Goal: Task Accomplishment & Management: Complete application form

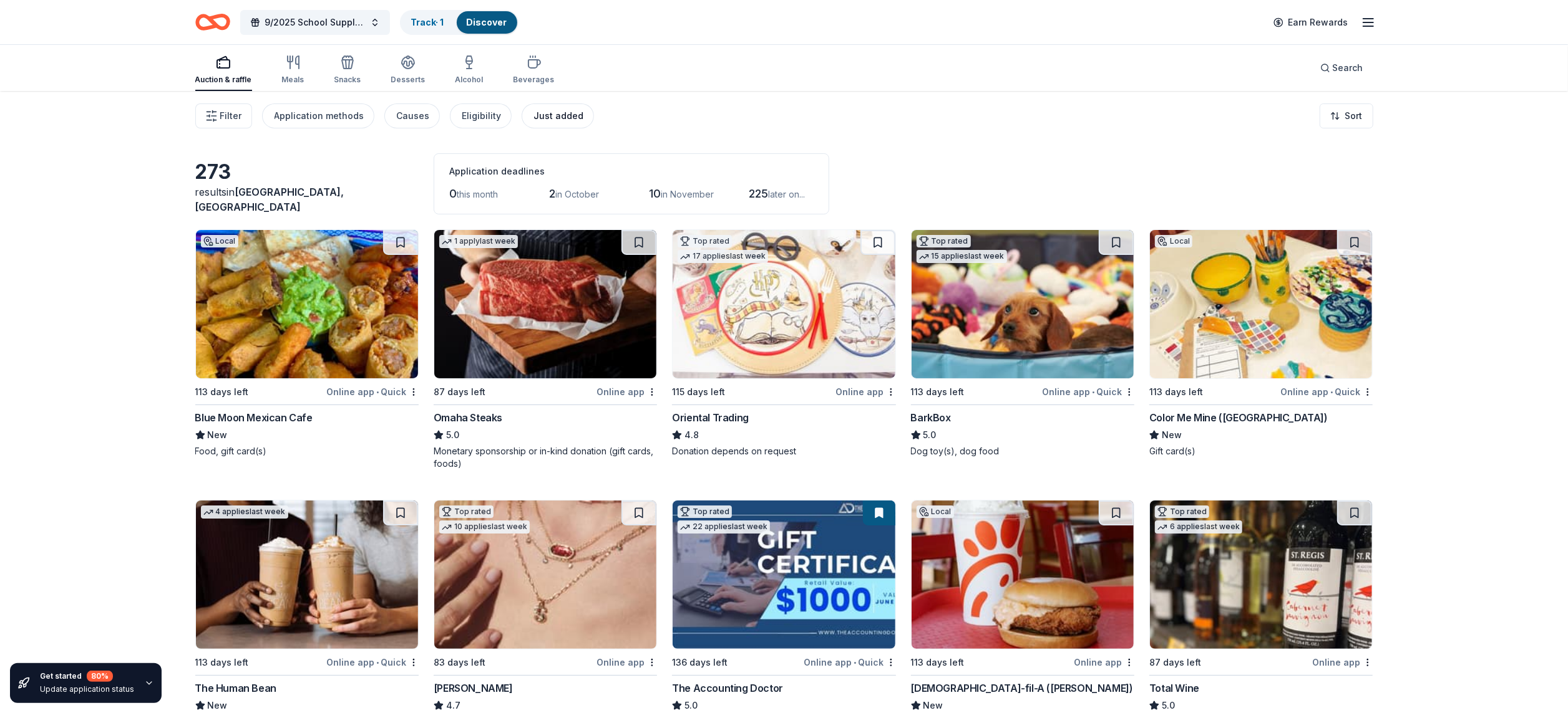
click at [555, 116] on div "Just added" at bounding box center [559, 116] width 50 height 15
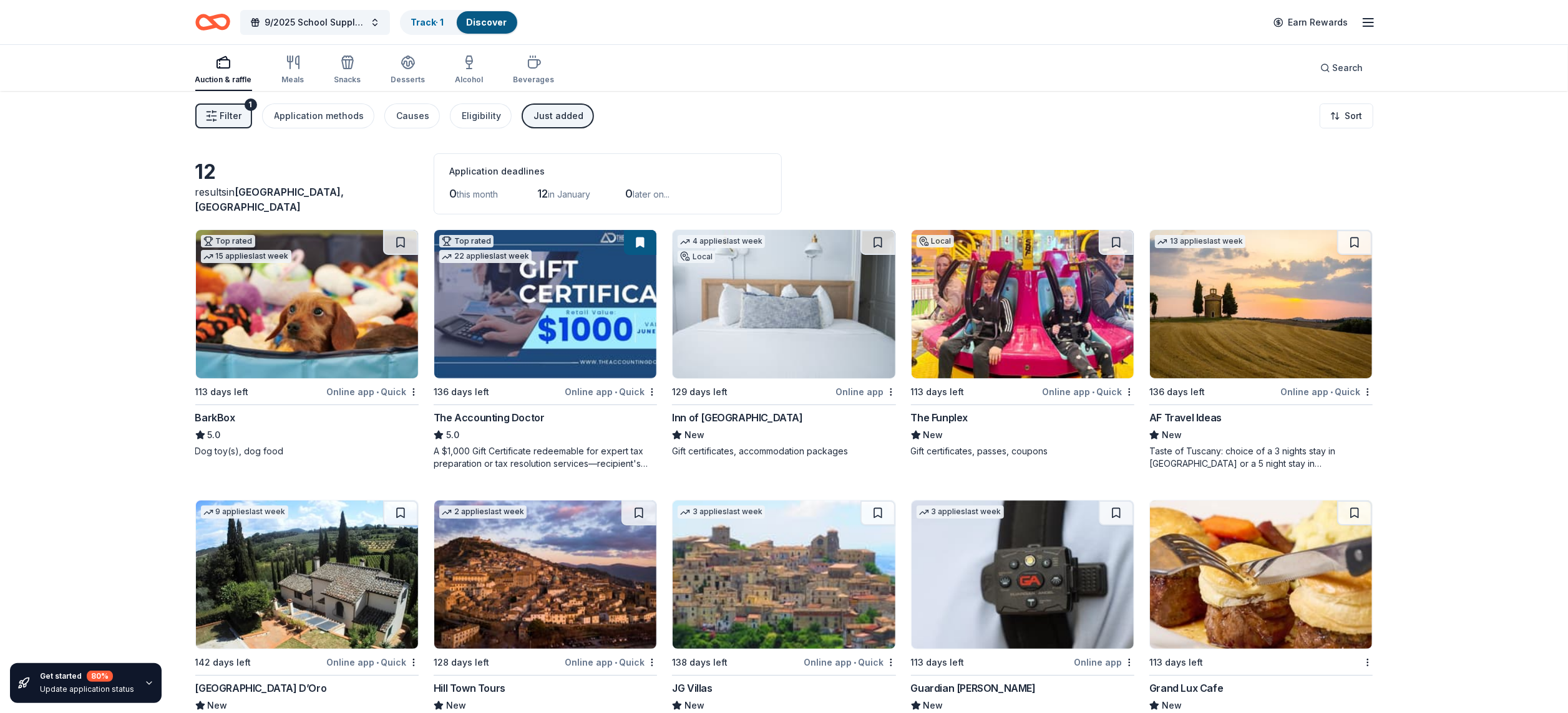
click at [215, 22] on icon "Home" at bounding box center [207, 22] width 19 height 13
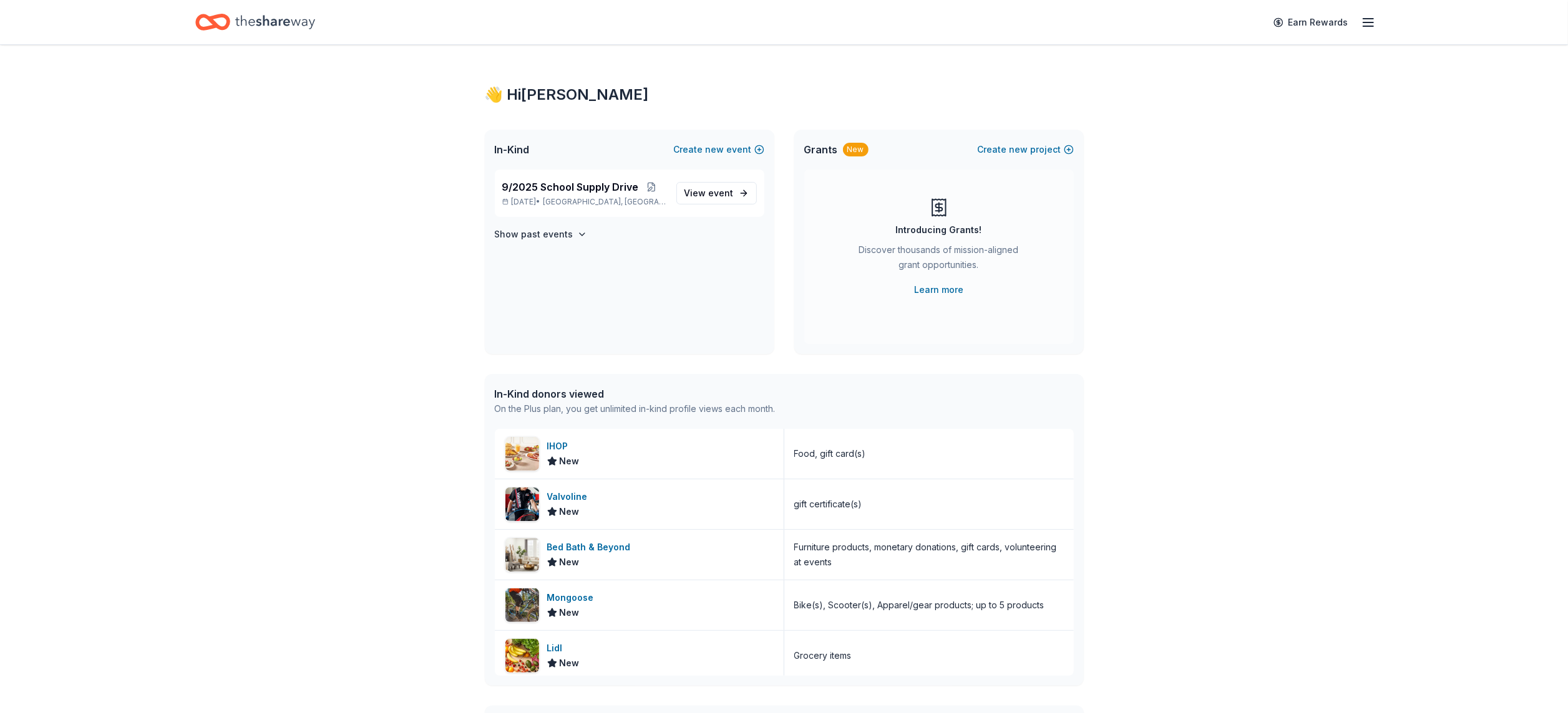
click at [857, 153] on div "New" at bounding box center [855, 149] width 25 height 13
click at [938, 234] on div "Introducing Grants!" at bounding box center [938, 230] width 86 height 15
click at [1032, 148] on button "Create new project" at bounding box center [1026, 149] width 96 height 15
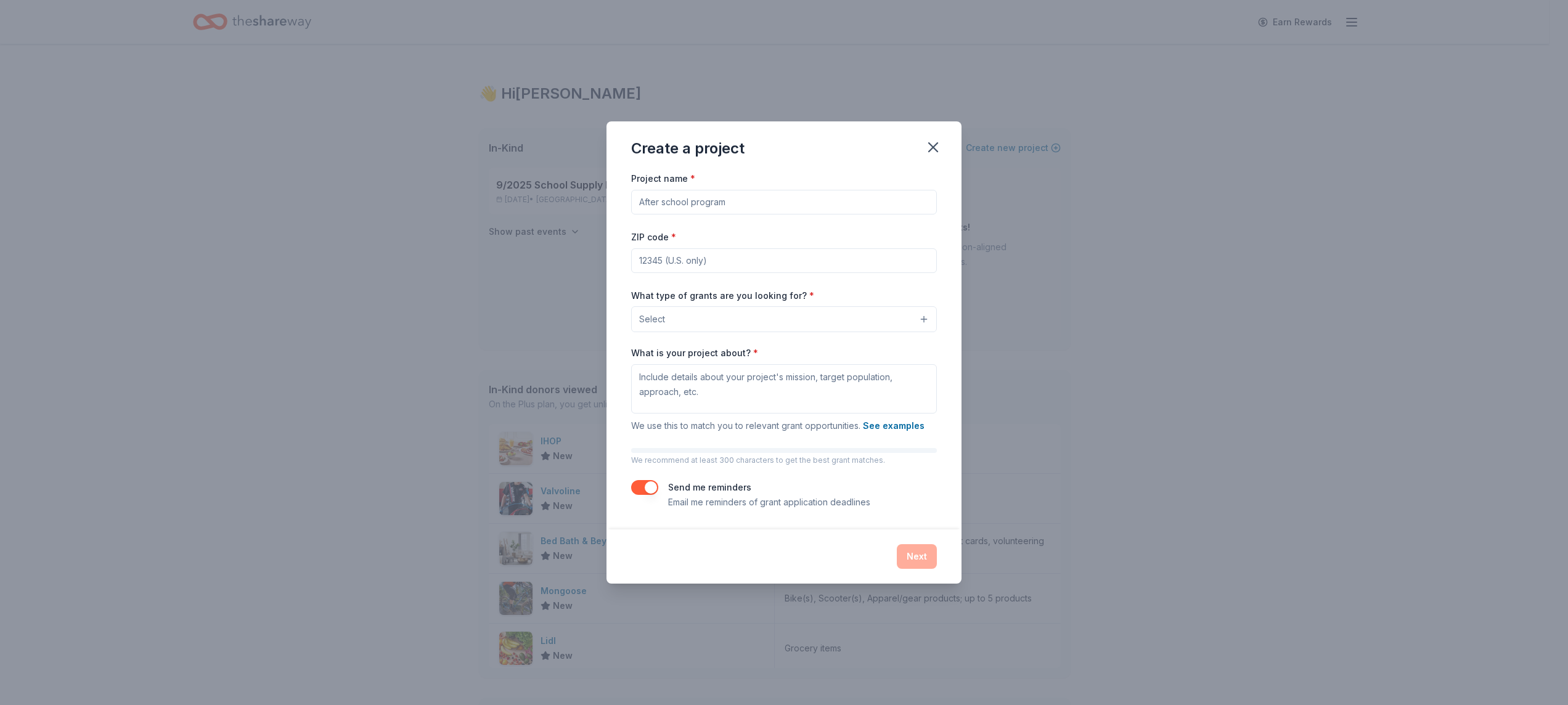
drag, startPoint x: 739, startPoint y: 203, endPoint x: 603, endPoint y: 232, distance: 139.1
click at [603, 232] on div "Create a project Project name * ZIP code * What type of grants are you looking …" at bounding box center [784, 352] width 1568 height 705
type input "S"
click at [680, 331] on button "Select" at bounding box center [784, 319] width 305 height 26
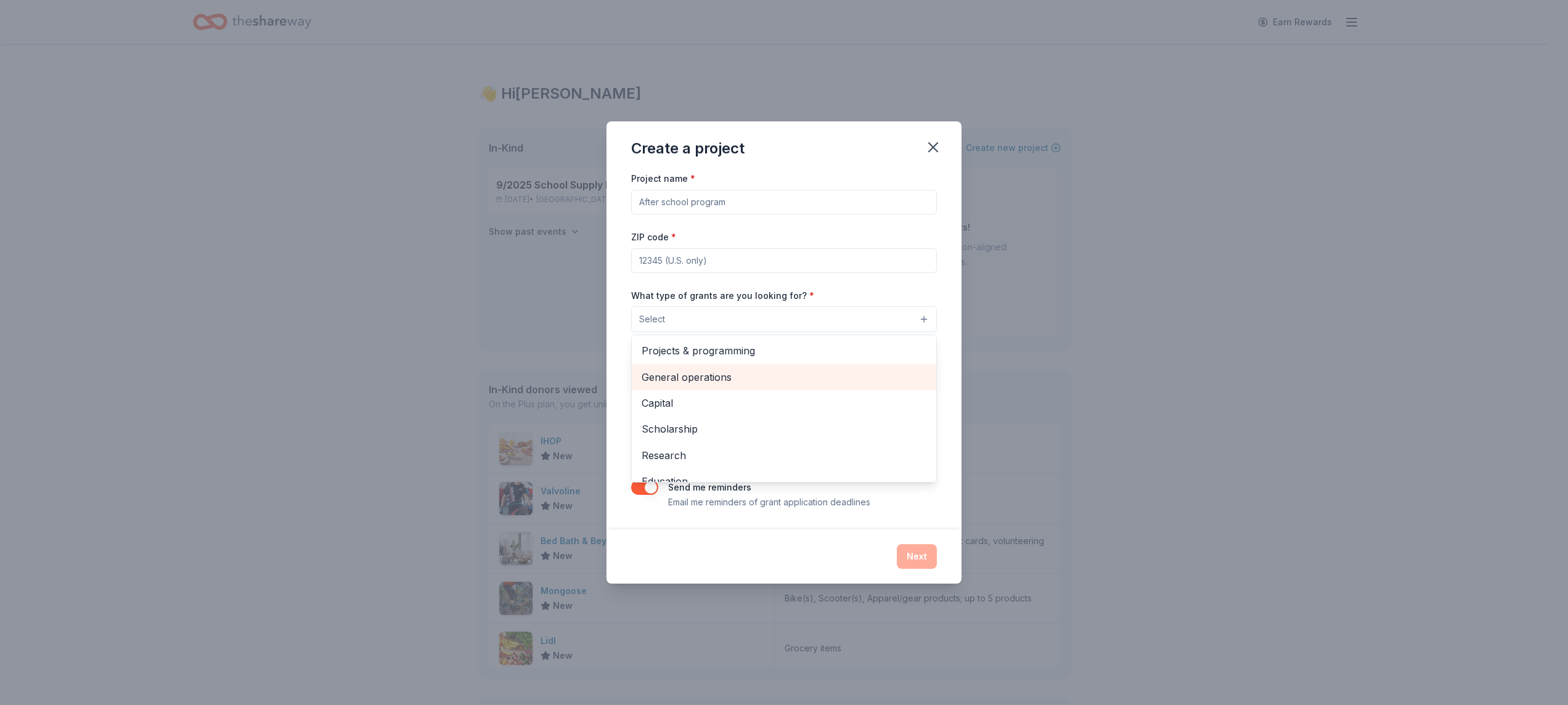
click at [708, 379] on span "General operations" at bounding box center [784, 377] width 285 height 16
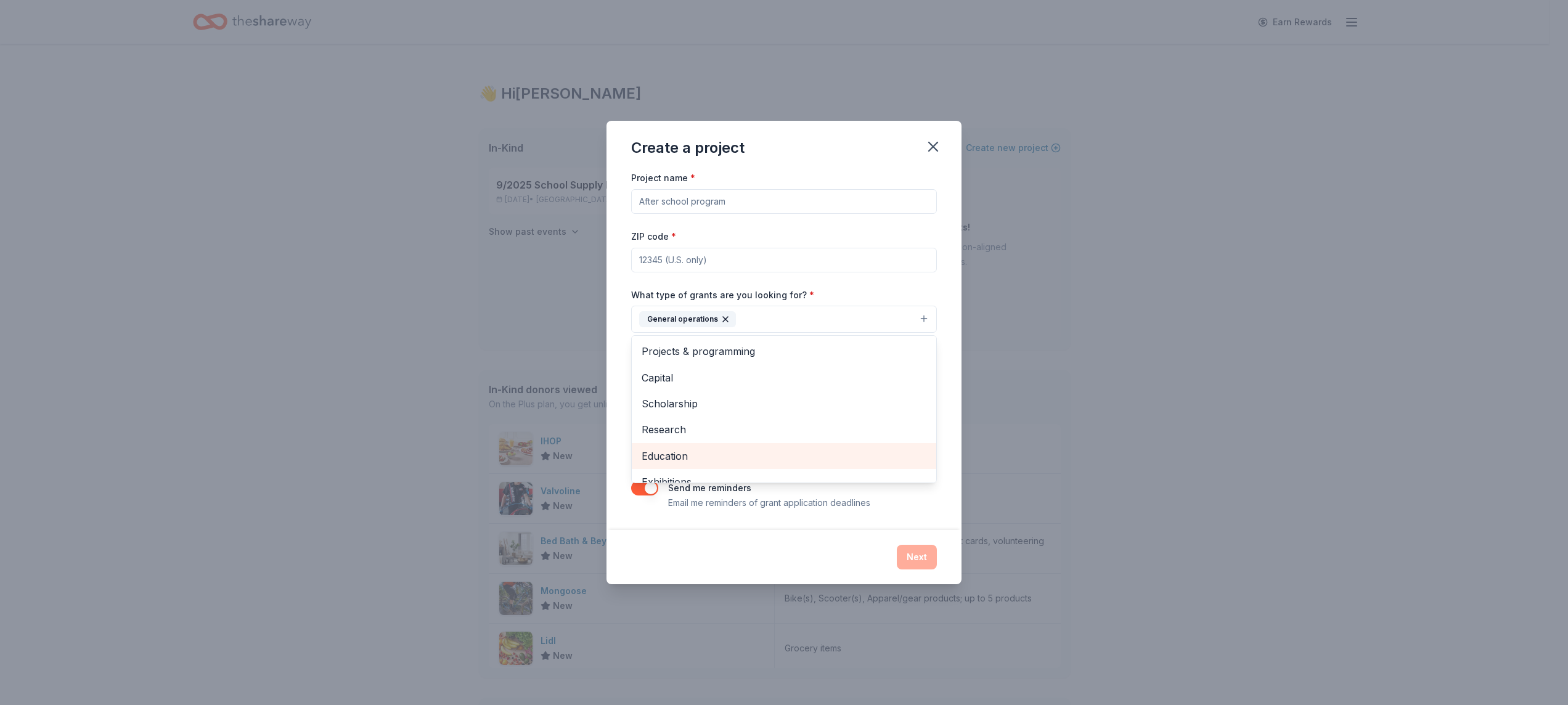
click at [674, 455] on span "Education" at bounding box center [784, 456] width 285 height 16
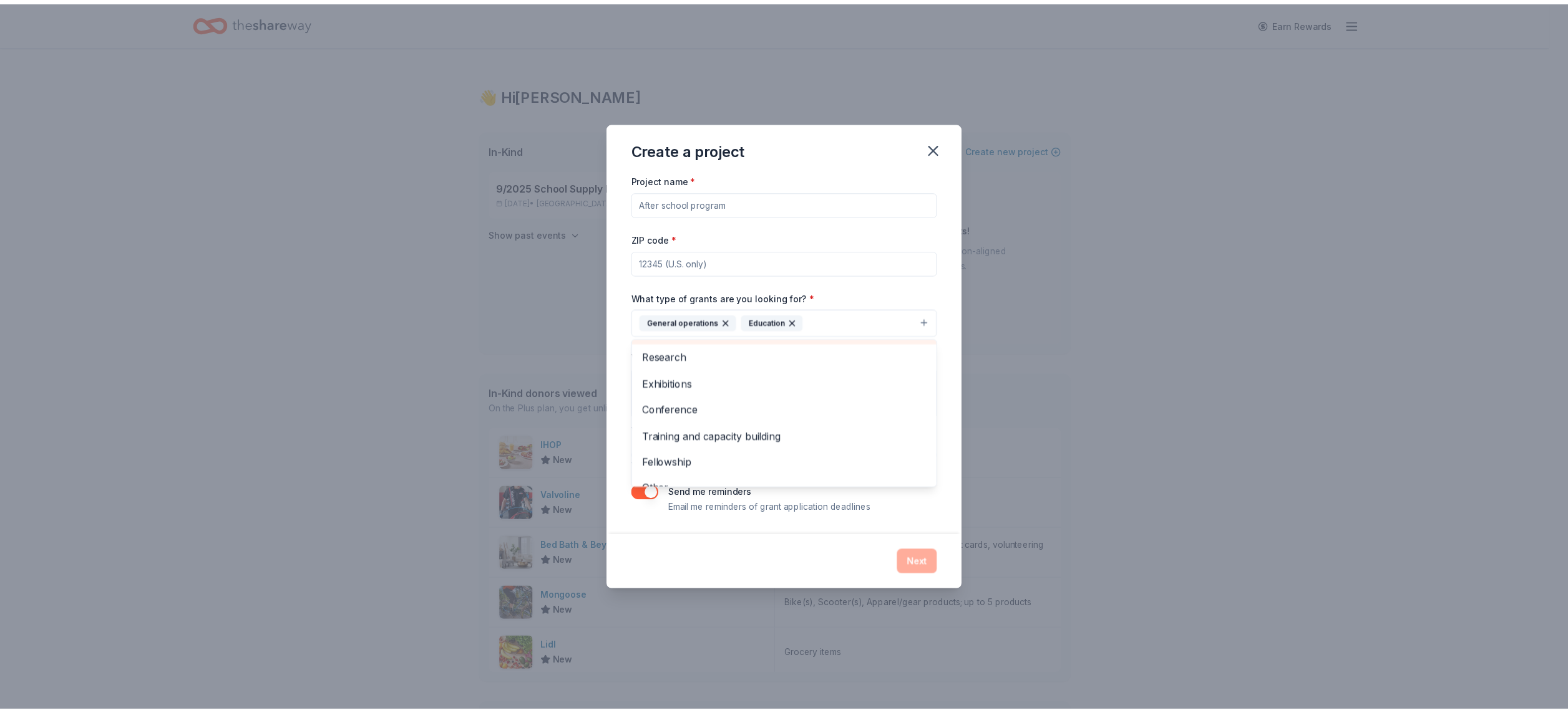
scroll to position [95, 0]
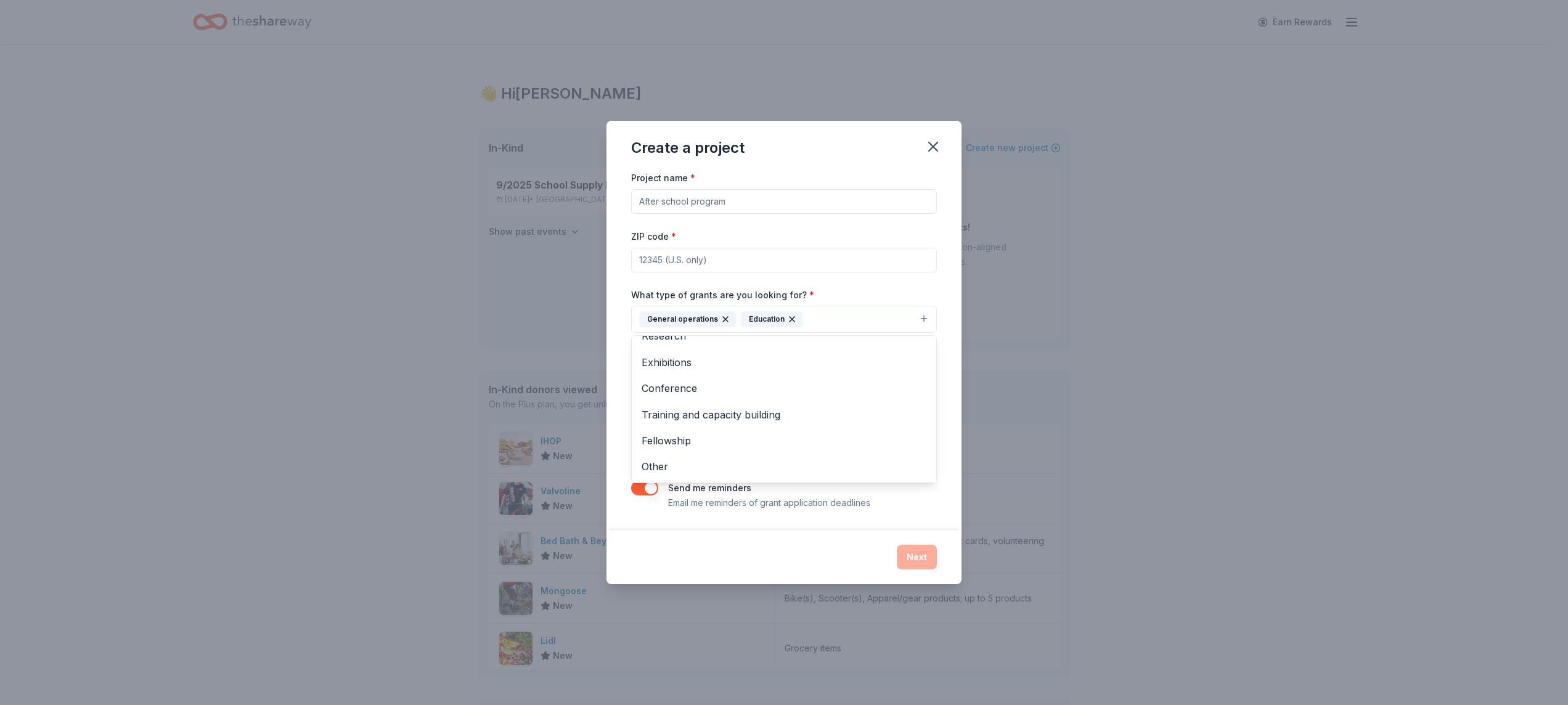
click at [697, 202] on div "Project name * ZIP code * What type of grants are you looking for? * General op…" at bounding box center [784, 340] width 305 height 340
click at [697, 203] on input "Project name *" at bounding box center [784, 201] width 305 height 24
type input "School ponsorship"
click at [693, 257] on input "ZIP code *" at bounding box center [784, 260] width 305 height 24
type input "07071"
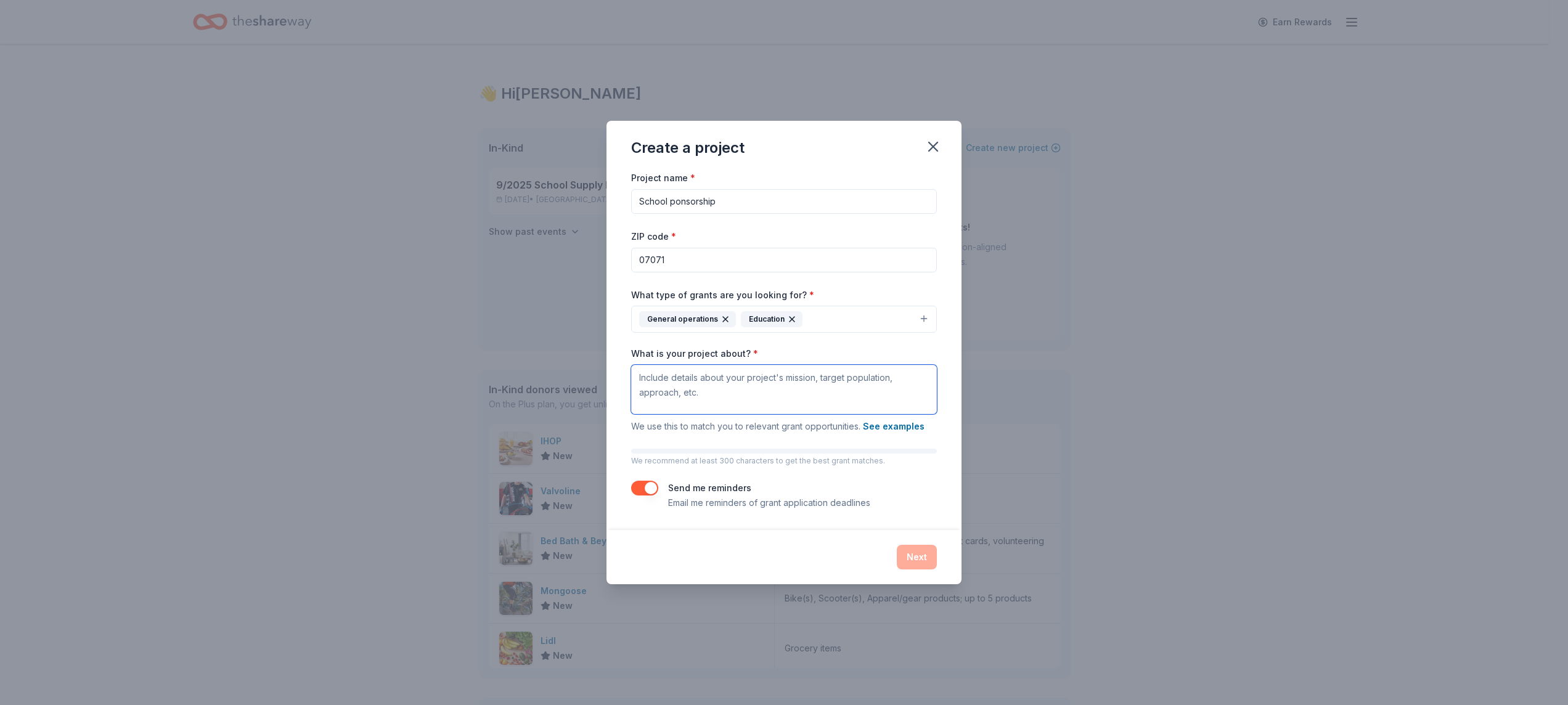
click at [651, 375] on textarea "What is your project about? *" at bounding box center [784, 389] width 305 height 49
paste textarea "Our primary objective as a PTA is to provide our school with funds, programs, r…"
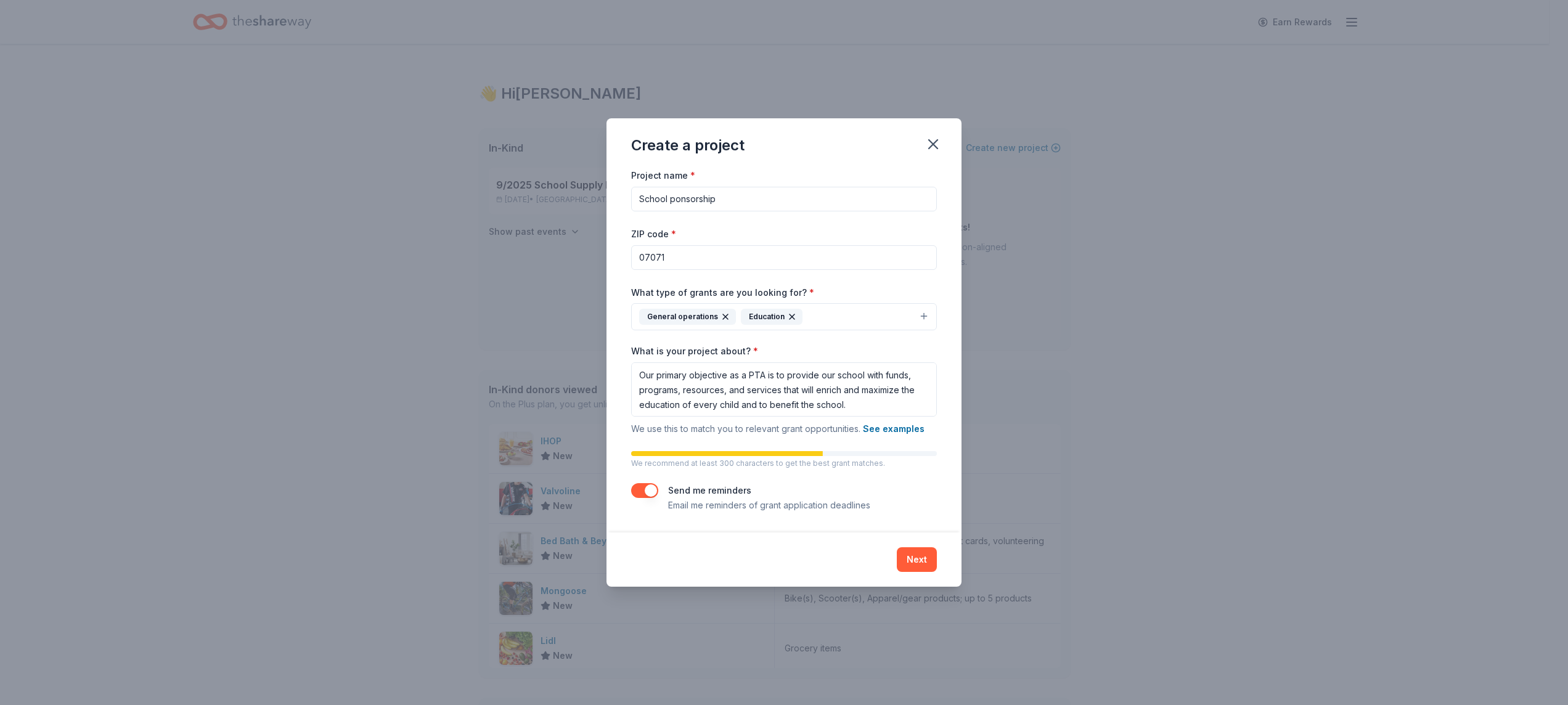
click at [545, 47] on div "Create a project Project name * School ponsorship ZIP code * 07071 What type of…" at bounding box center [784, 352] width 1568 height 705
click at [913, 402] on textarea "Our primary objective as a PTA is to provide our school with funds, programs, r…" at bounding box center [784, 389] width 305 height 54
paste textarea "To meet this important objective, we must fundraise."
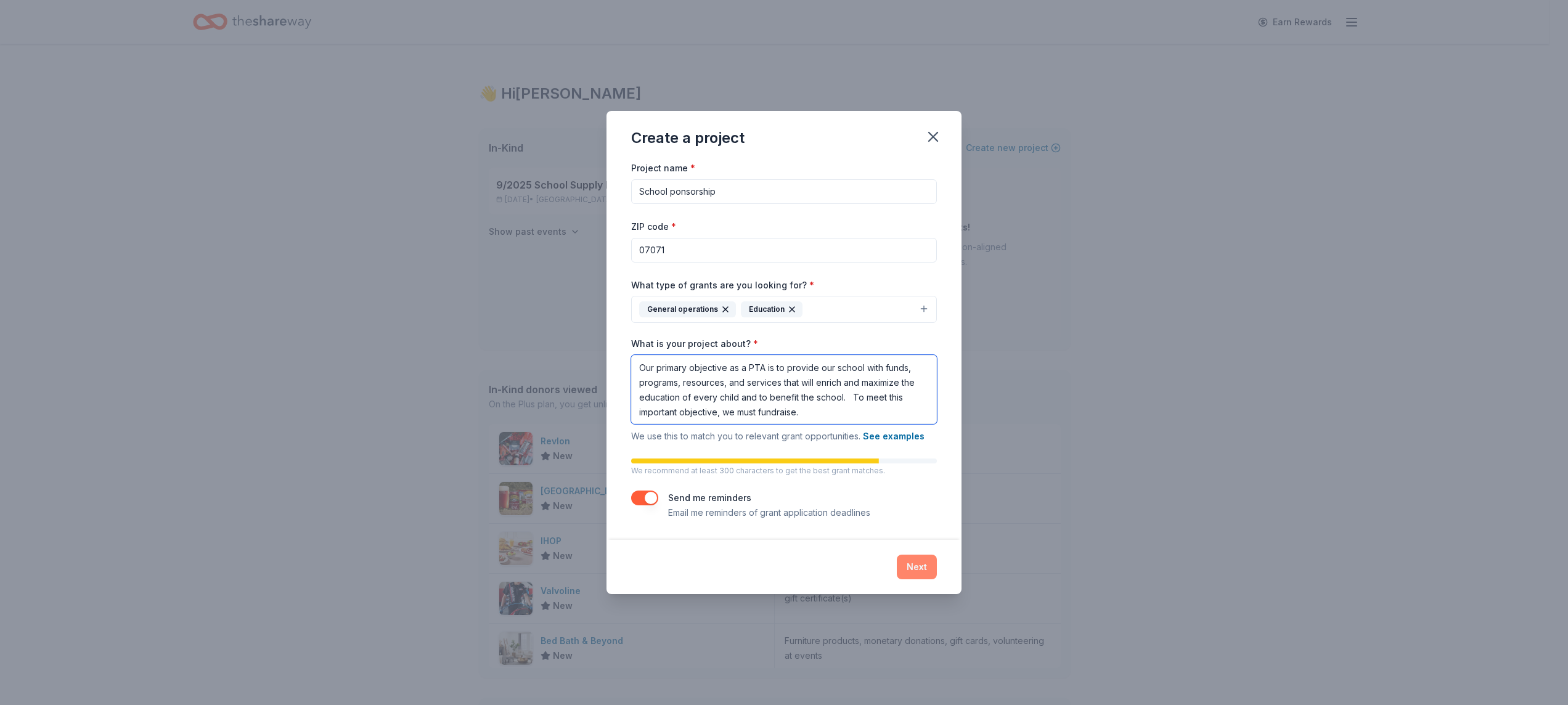
type textarea "Our primary objective as a PTA is to provide our school with funds, programs, r…"
click at [914, 573] on button "Next" at bounding box center [916, 567] width 40 height 24
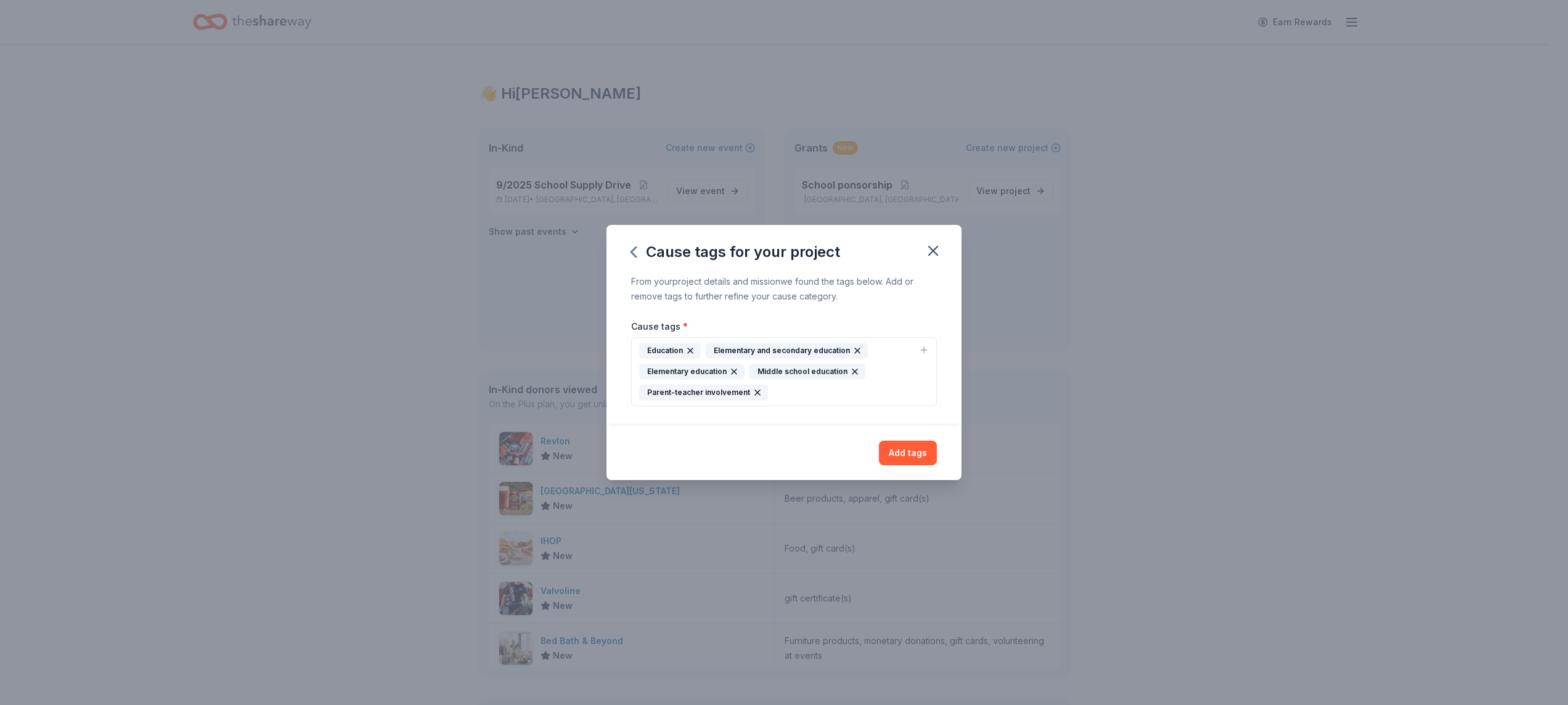
click at [851, 371] on icon "button" at bounding box center [854, 371] width 10 height 10
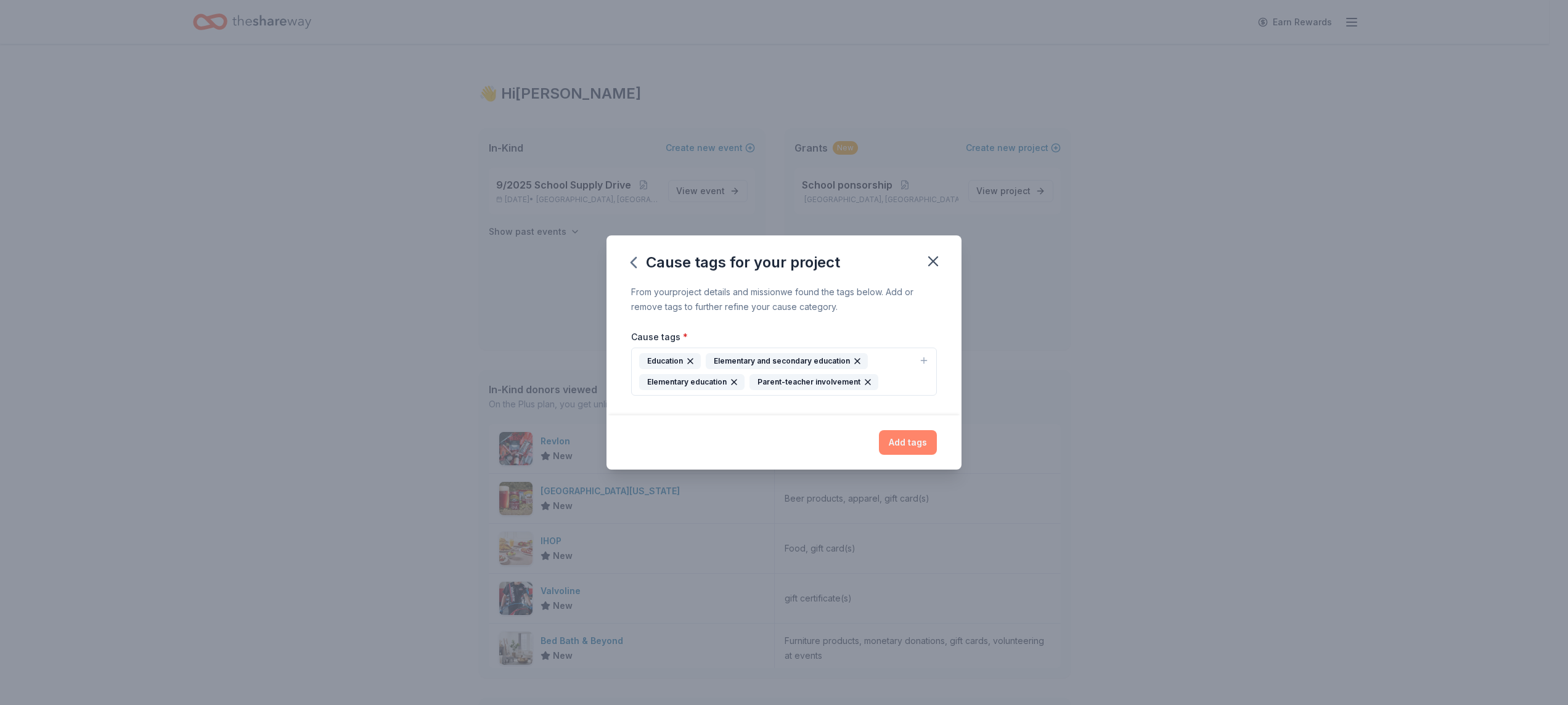
click at [902, 440] on button "Add tags" at bounding box center [908, 442] width 58 height 24
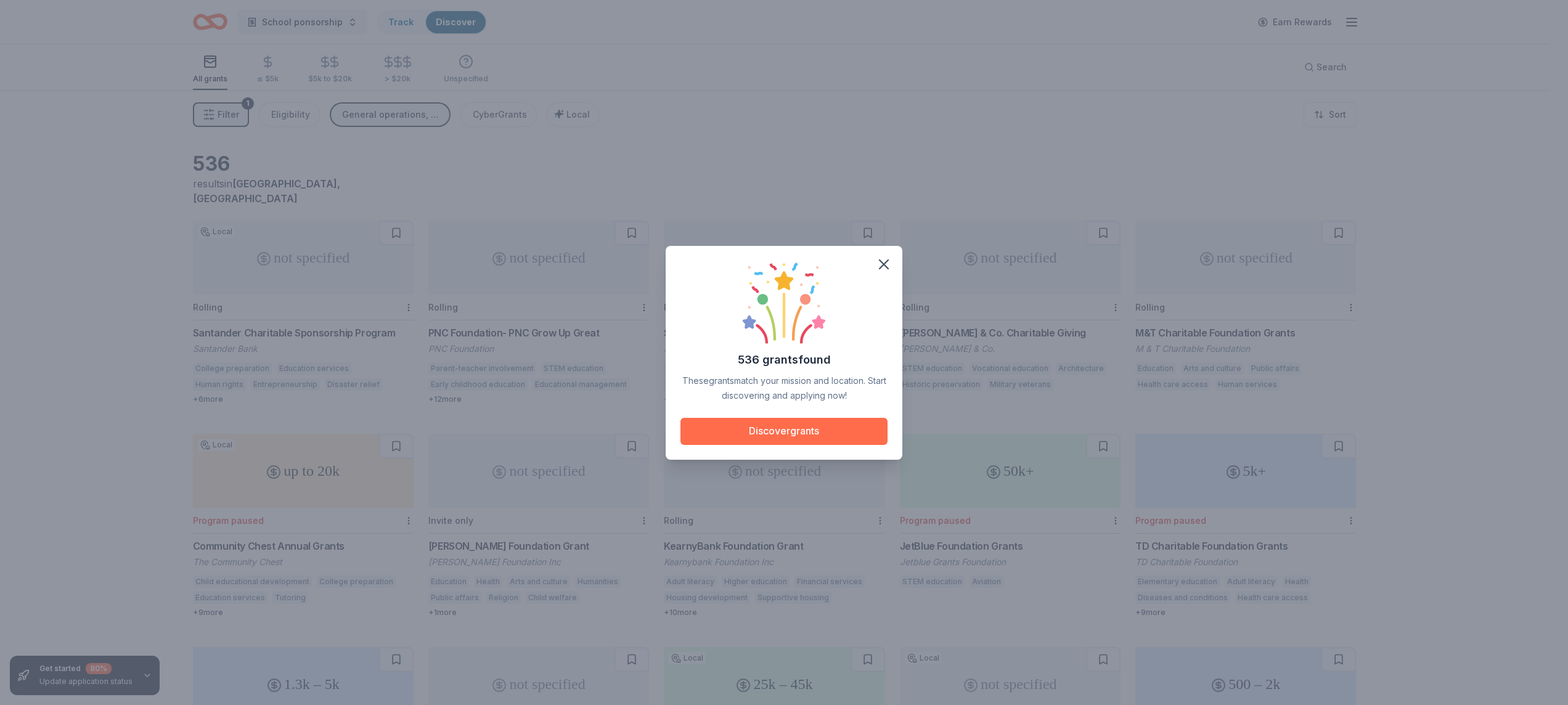
click at [801, 441] on button "Discover grants" at bounding box center [784, 431] width 207 height 27
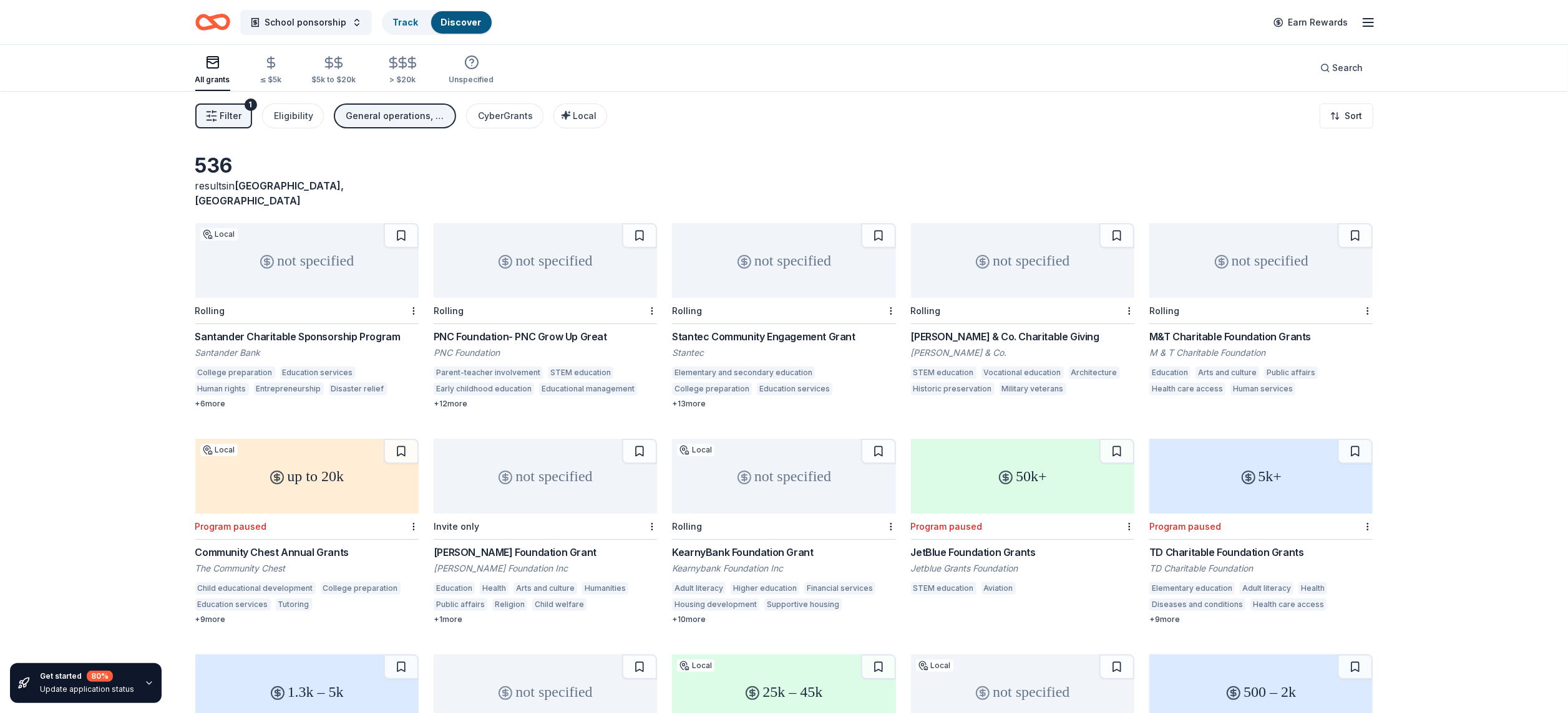
click at [237, 115] on span "Filter" at bounding box center [231, 116] width 22 height 15
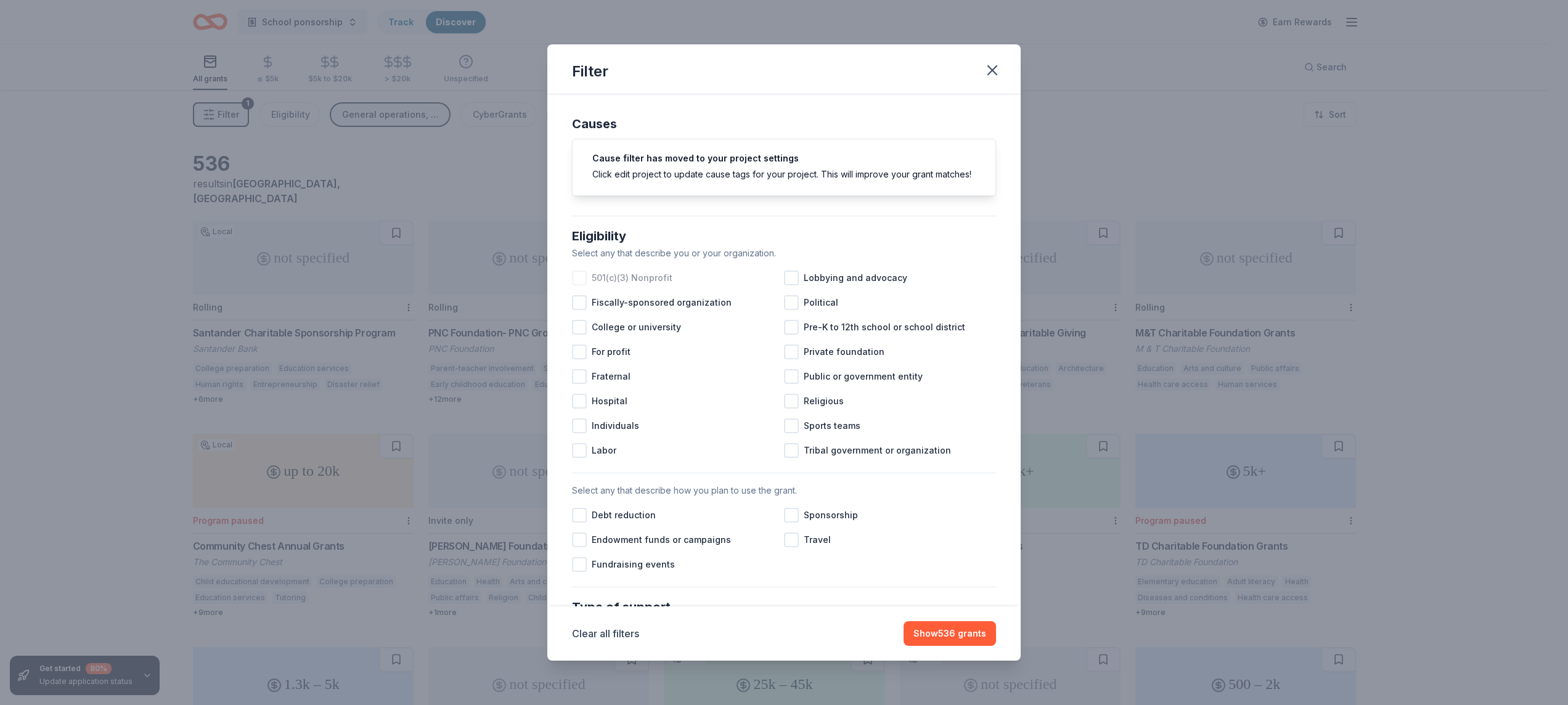
click at [657, 286] on span "501(c)(3) Nonprofit" at bounding box center [632, 278] width 80 height 15
click at [784, 335] on div at bounding box center [791, 327] width 15 height 15
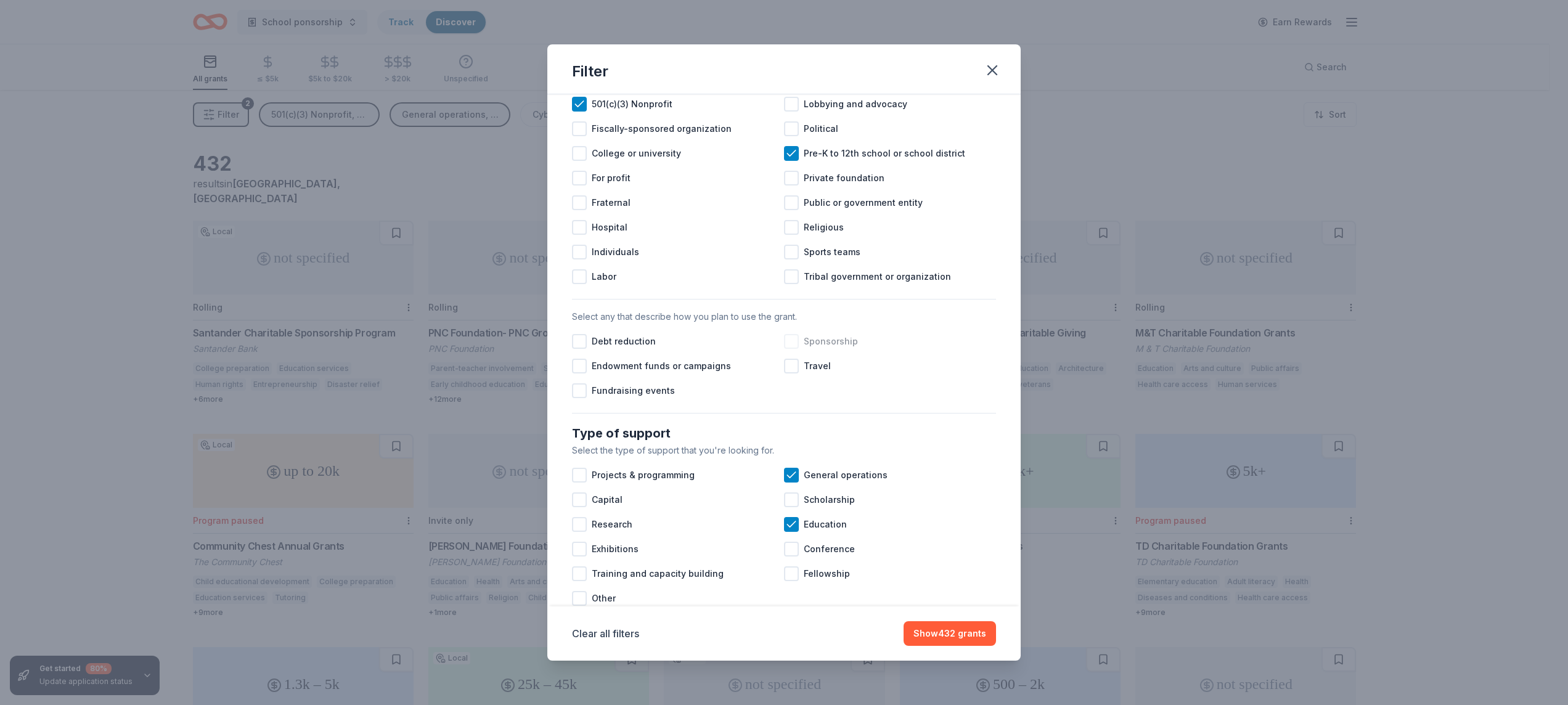
scroll to position [188, 0]
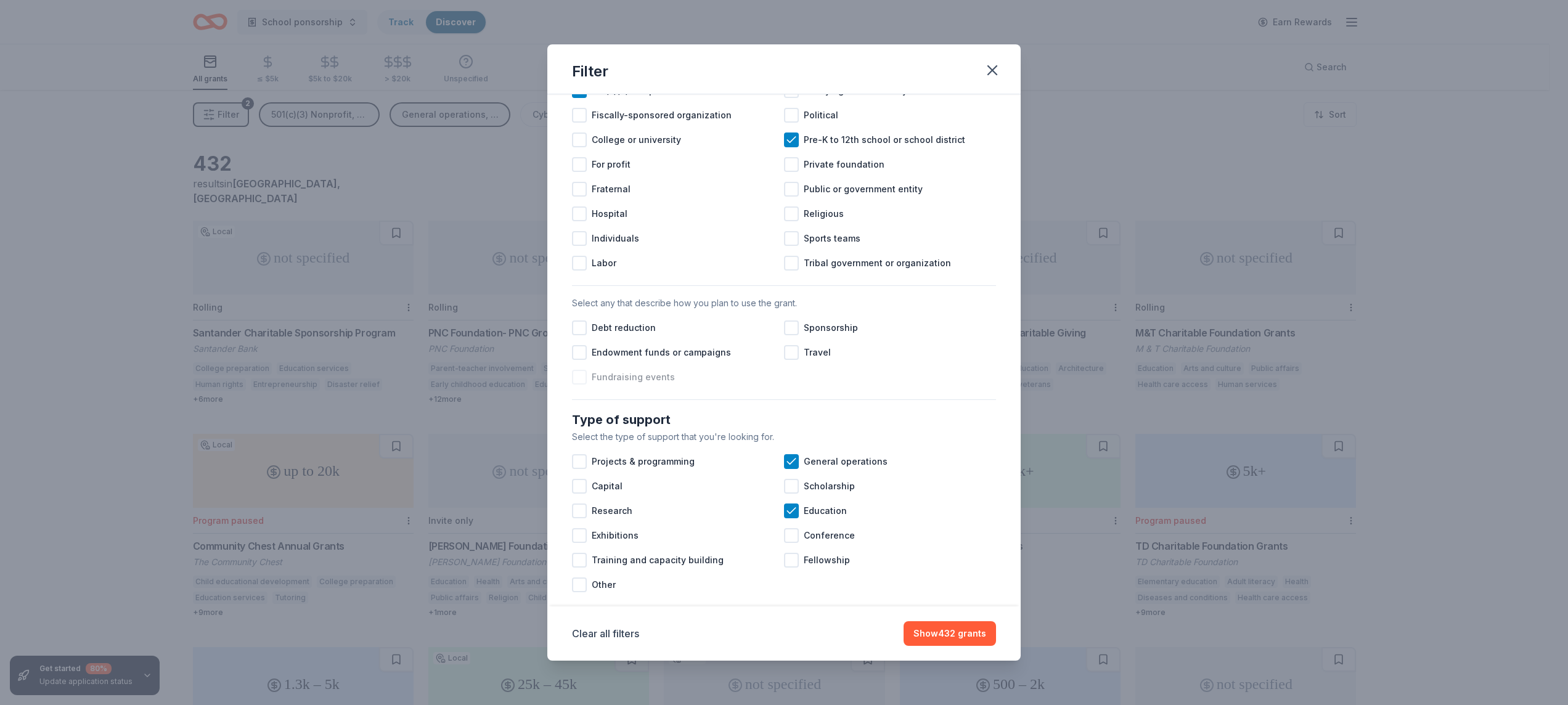
click at [576, 385] on div at bounding box center [579, 377] width 15 height 15
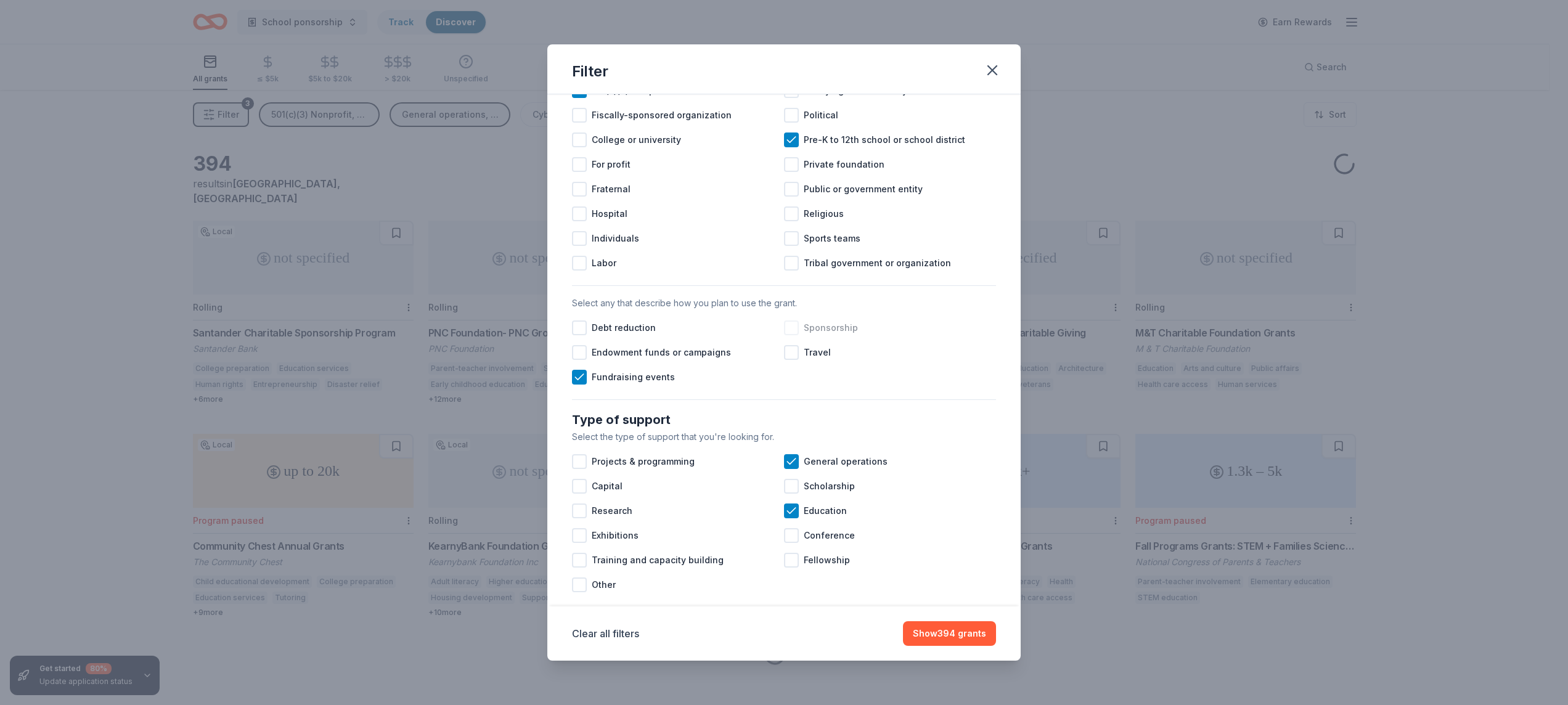
click at [790, 340] on div "Sponsorship" at bounding box center [889, 328] width 212 height 24
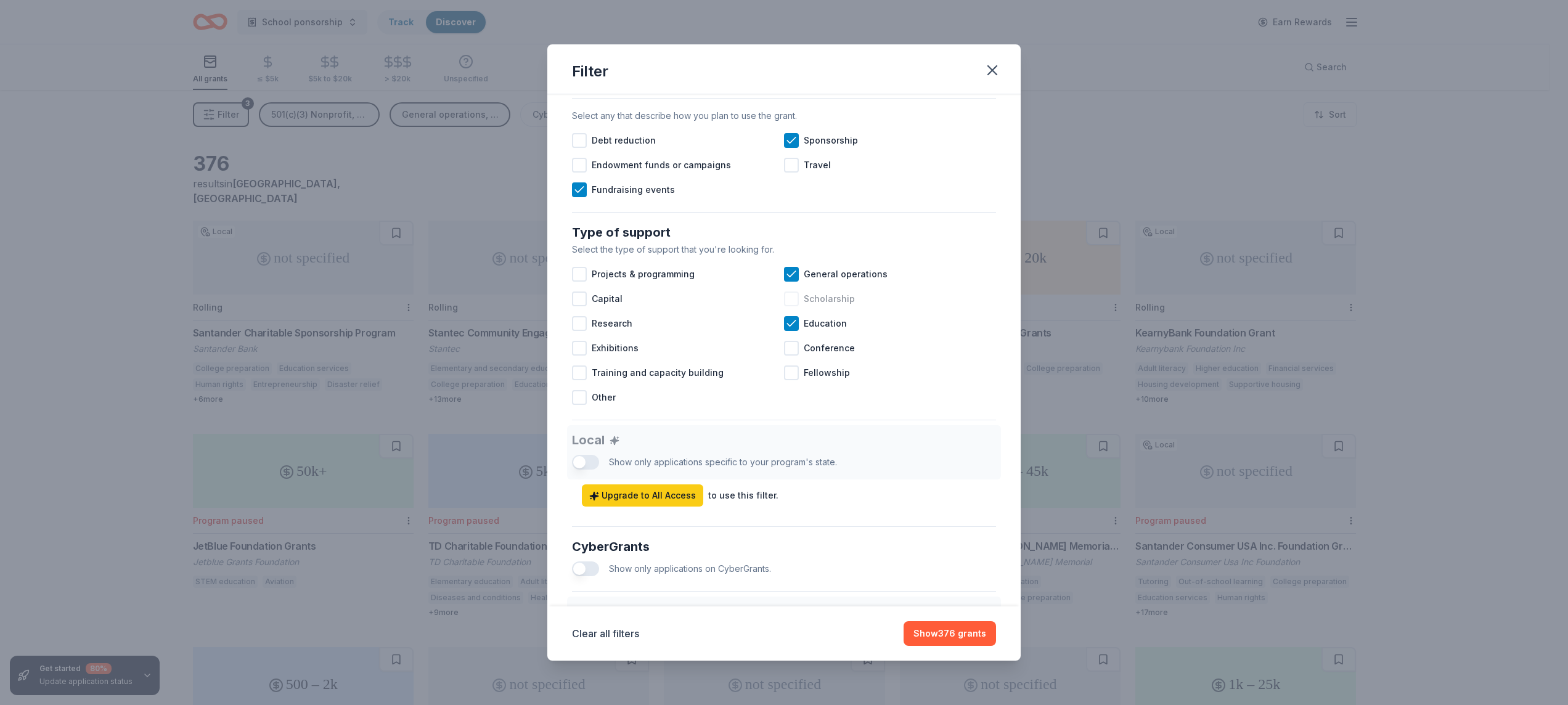
scroll to position [388, 0]
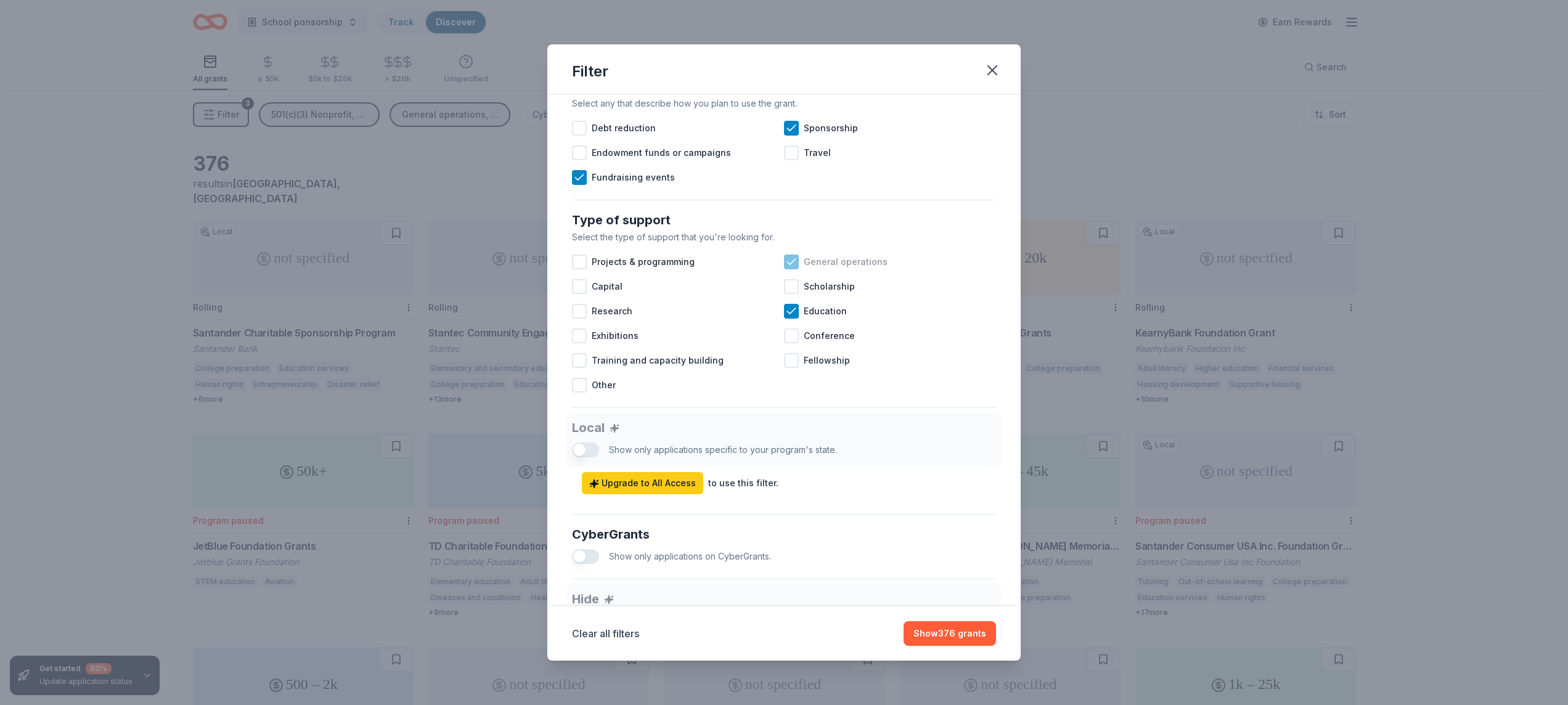
click at [787, 264] on icon at bounding box center [791, 262] width 8 height 6
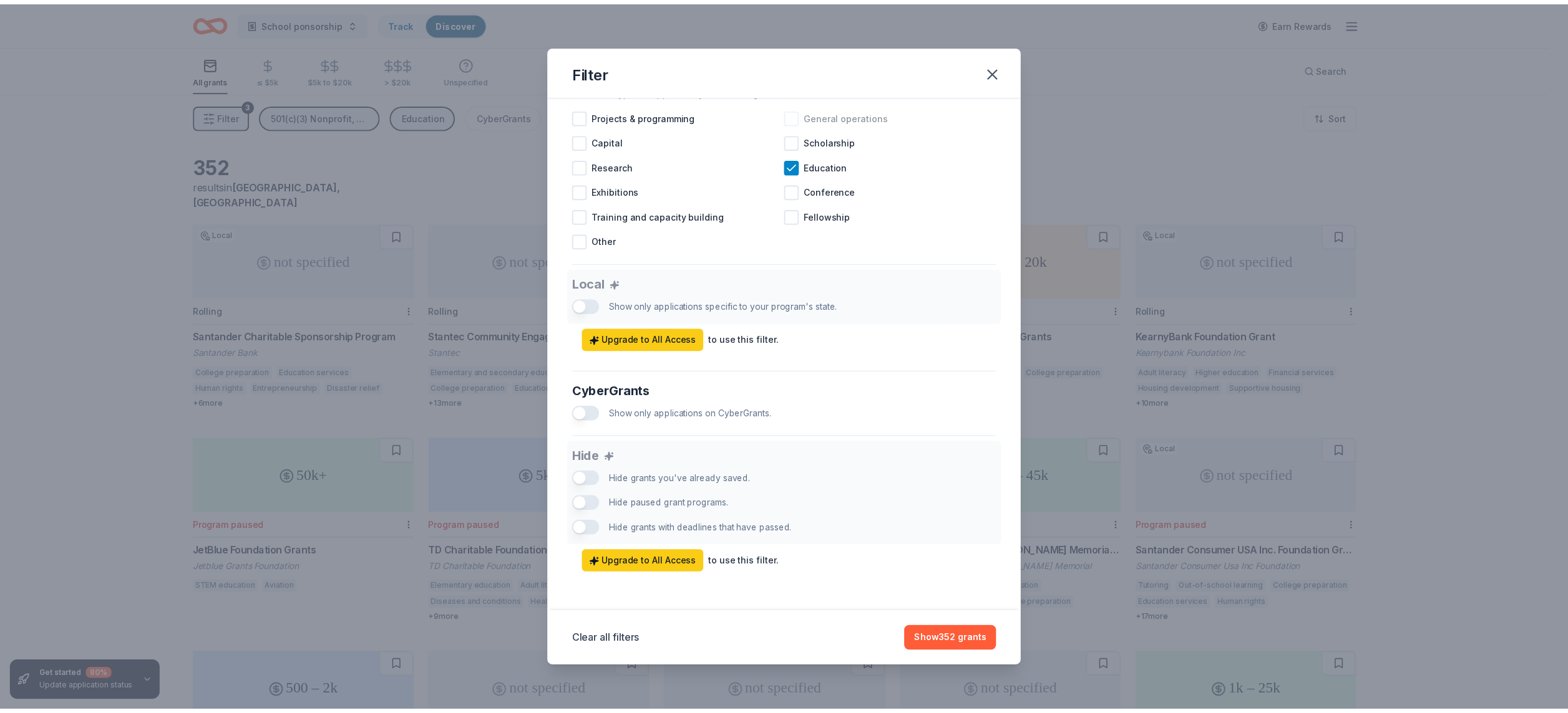
scroll to position [555, 0]
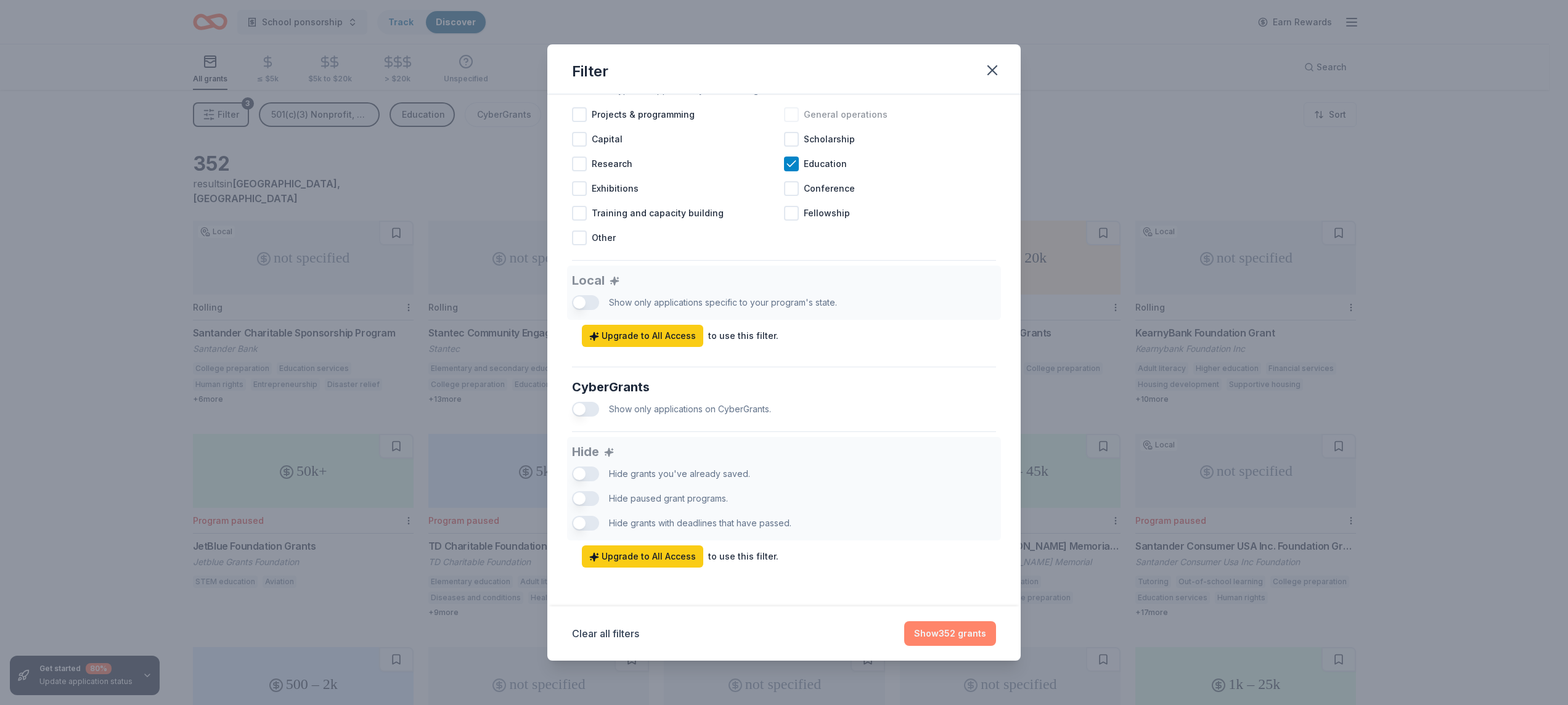
click at [928, 636] on button "Show 352 grants" at bounding box center [950, 633] width 91 height 24
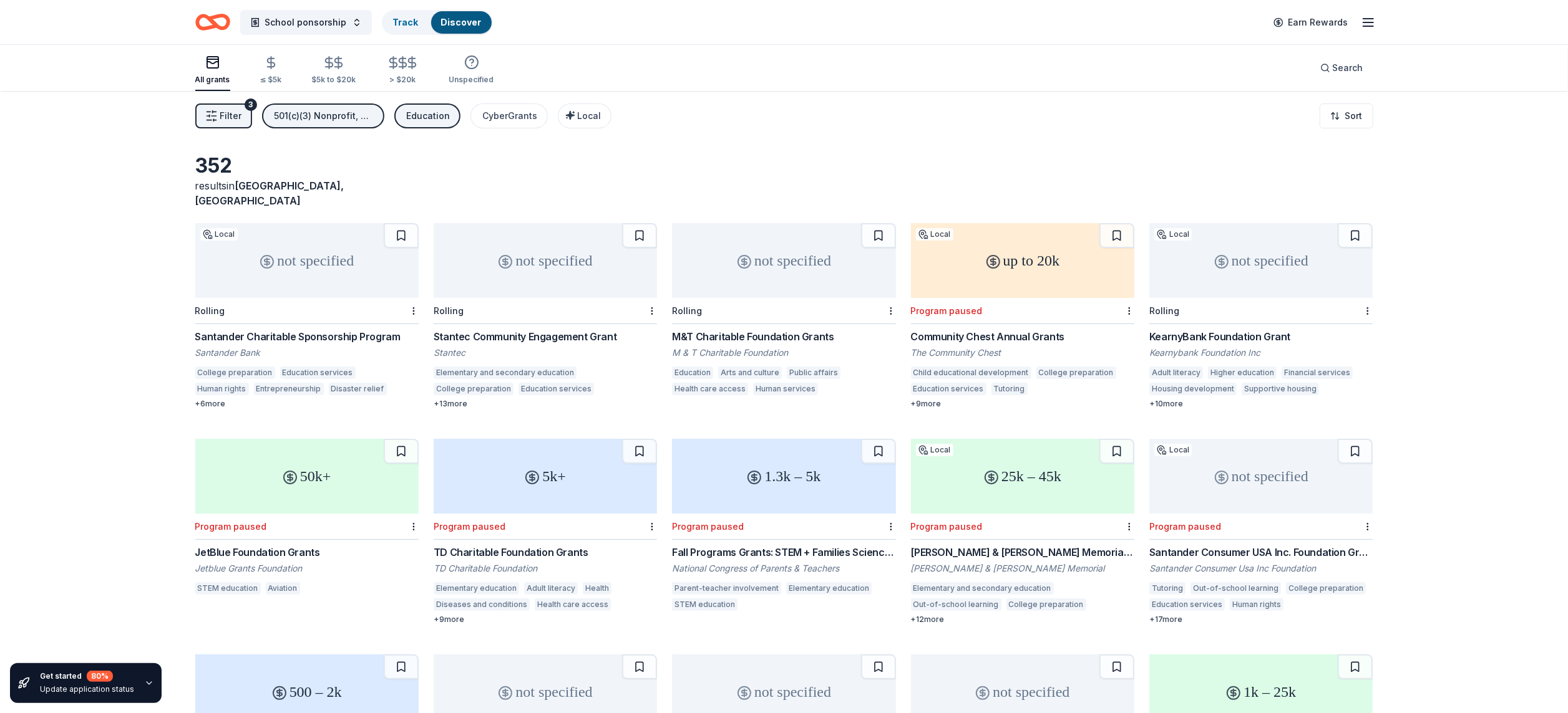
click at [317, 329] on div "Santander Charitable Sponsorship Program" at bounding box center [306, 337] width 223 height 15
click at [507, 329] on div "Stantec Community Engagement Grant" at bounding box center [545, 337] width 223 height 15
click at [802, 329] on div "M&T Charitable Foundation Grants" at bounding box center [784, 337] width 223 height 15
click at [1194, 329] on div "KearnyBank Foundation Grant" at bounding box center [1260, 337] width 223 height 15
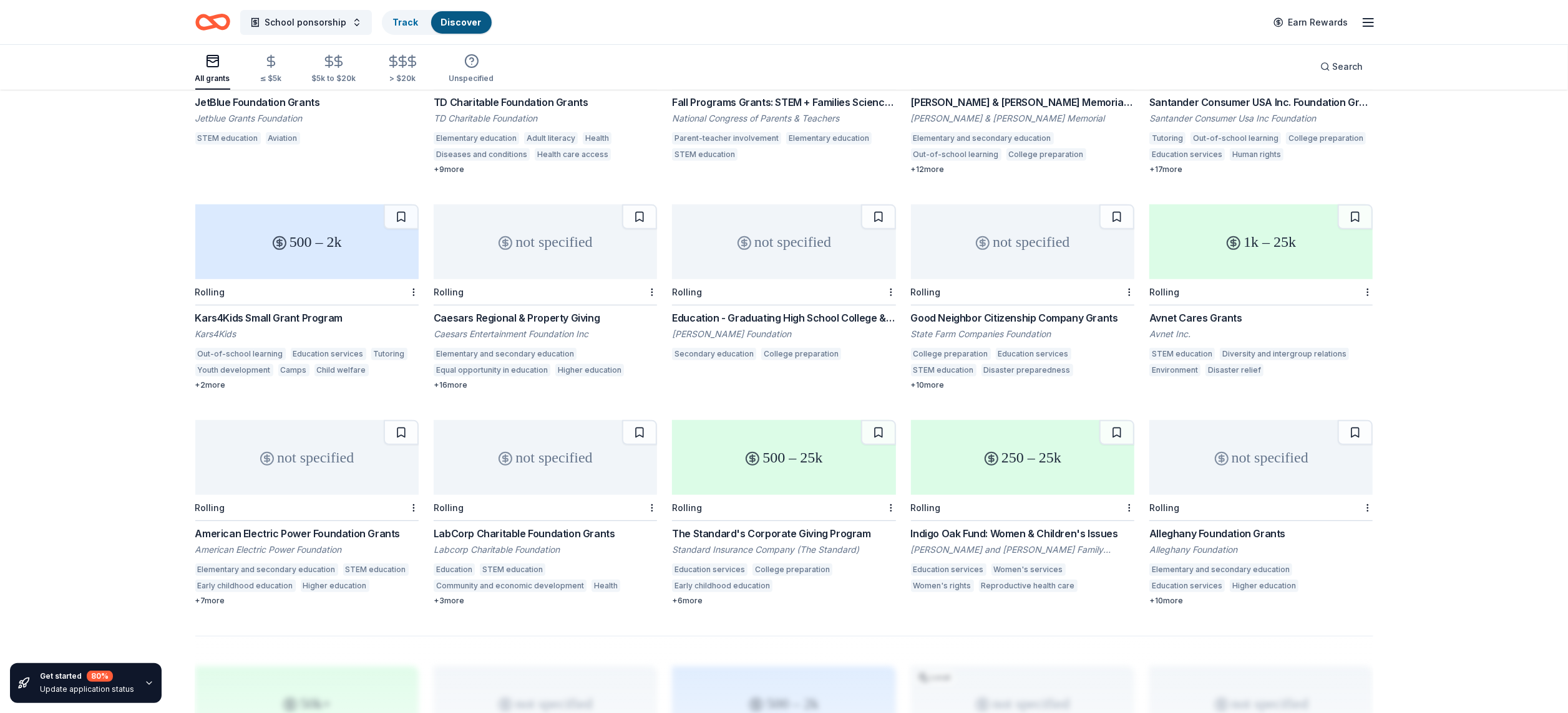
scroll to position [479, 0]
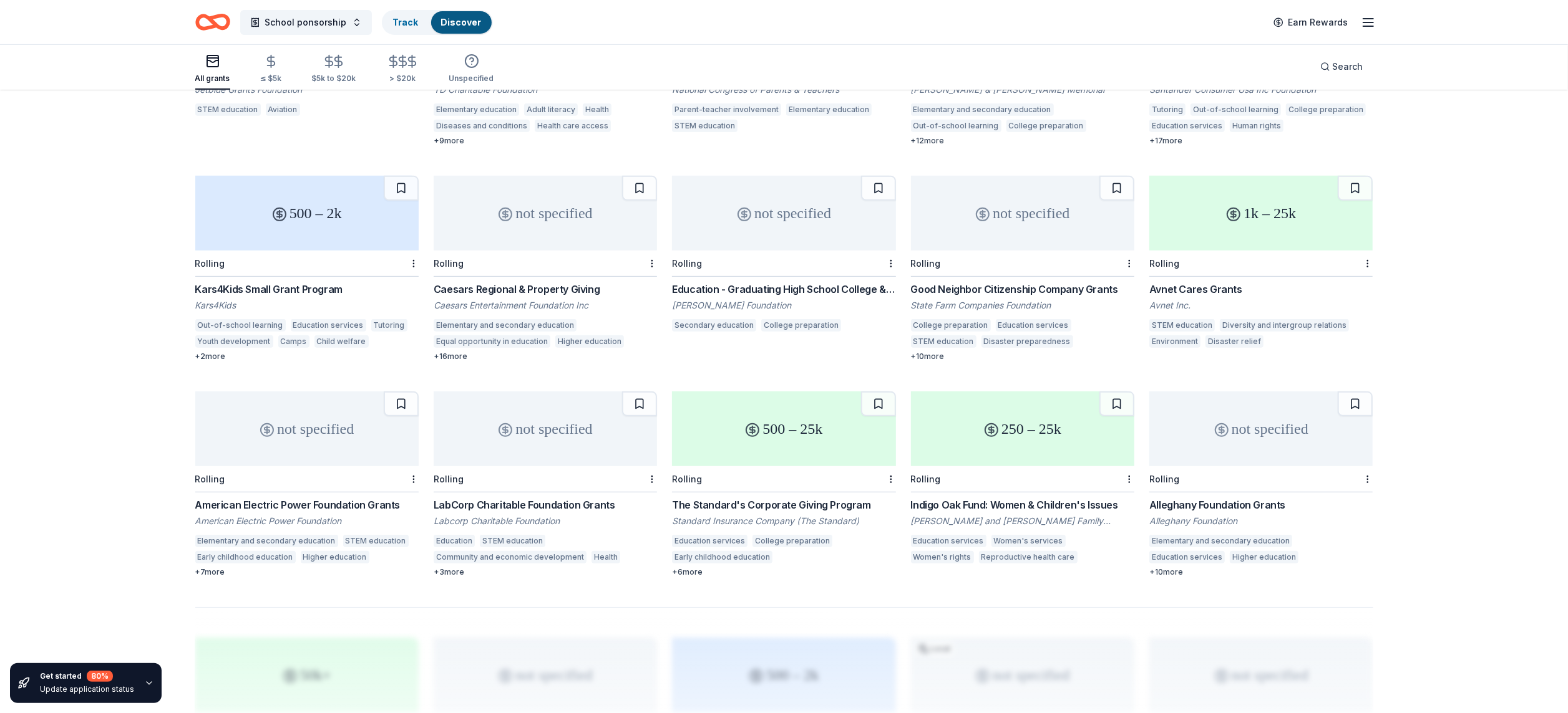
click at [324, 282] on div "Kars4Kids Small Grant Program" at bounding box center [306, 290] width 223 height 15
click at [519, 213] on div "not specified" at bounding box center [545, 214] width 223 height 75
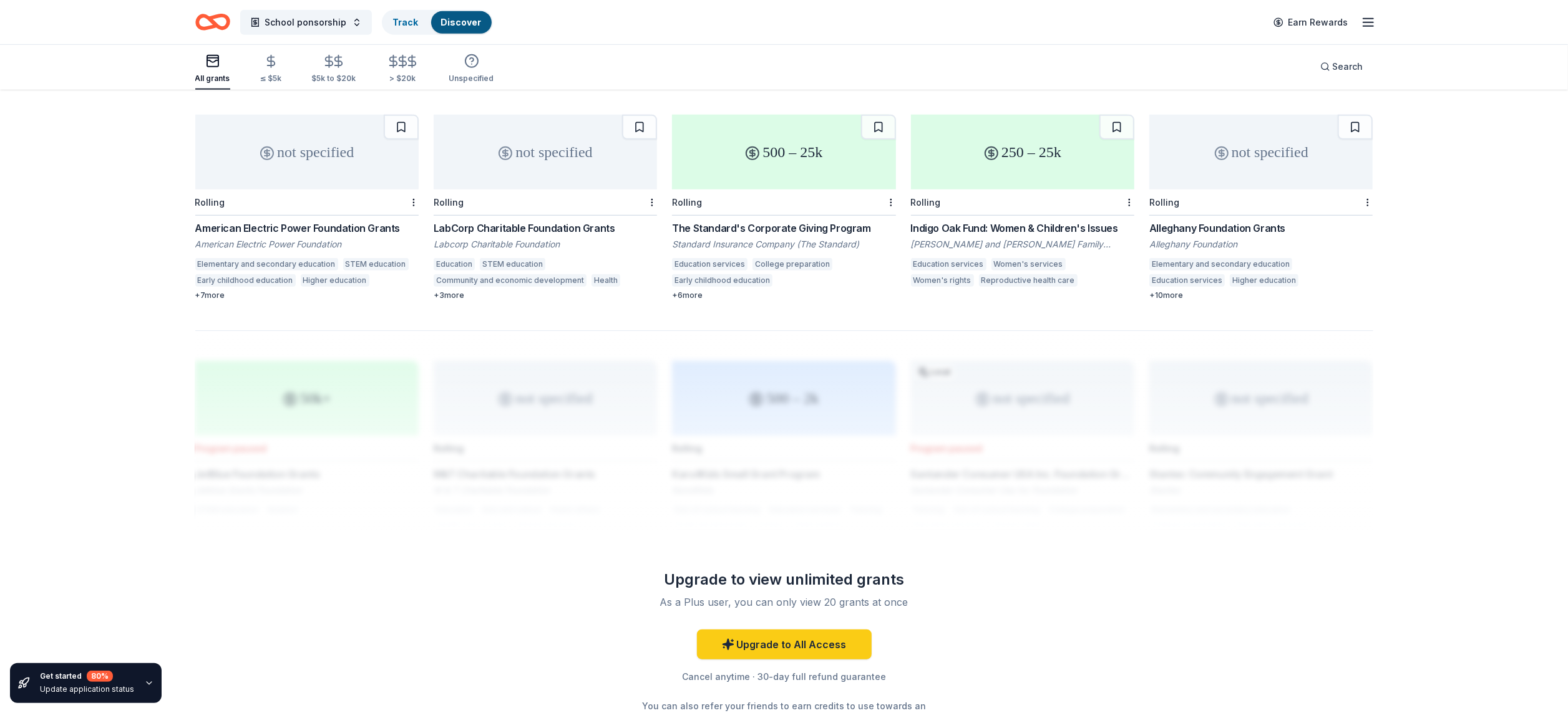
scroll to position [752, 0]
click at [817, 642] on link "Upgrade to All Access" at bounding box center [784, 649] width 175 height 30
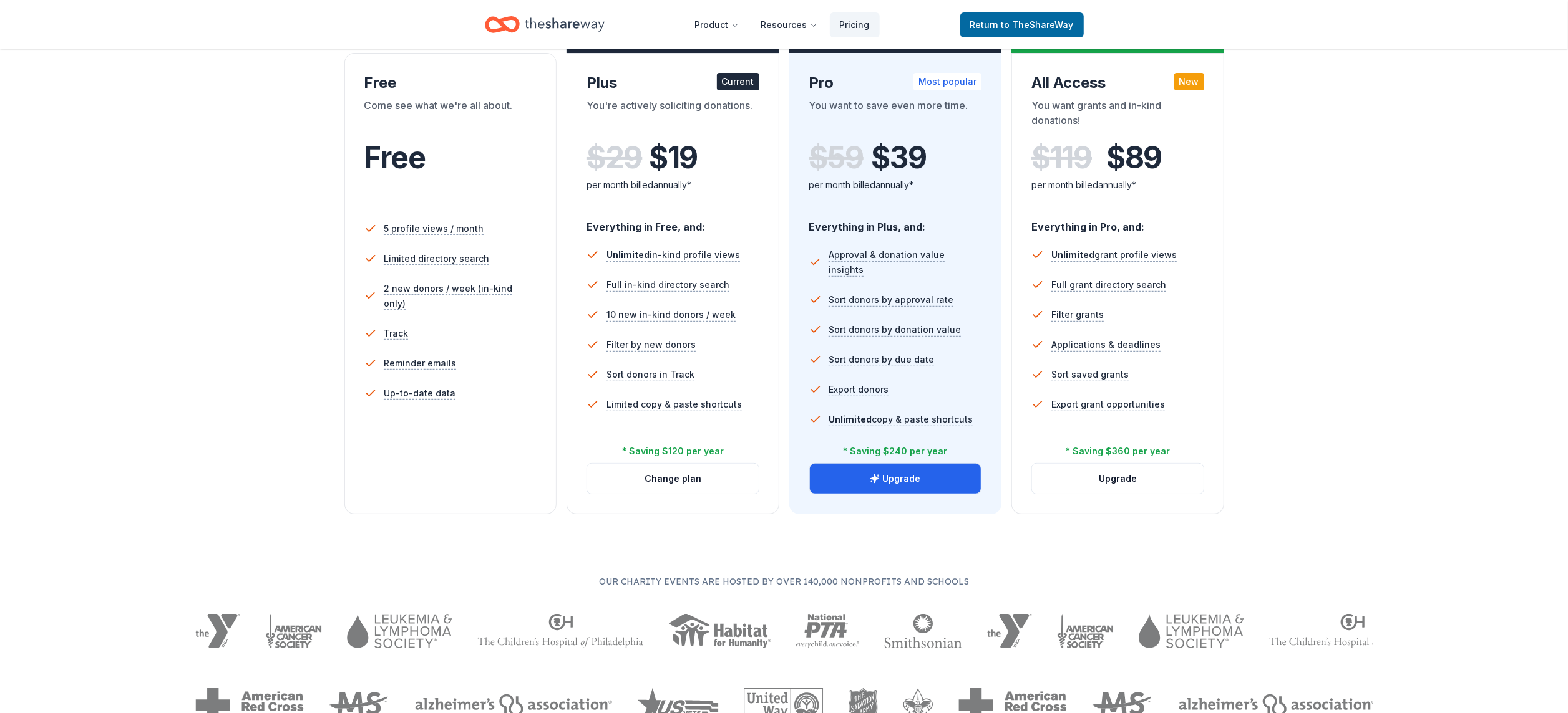
scroll to position [212, 0]
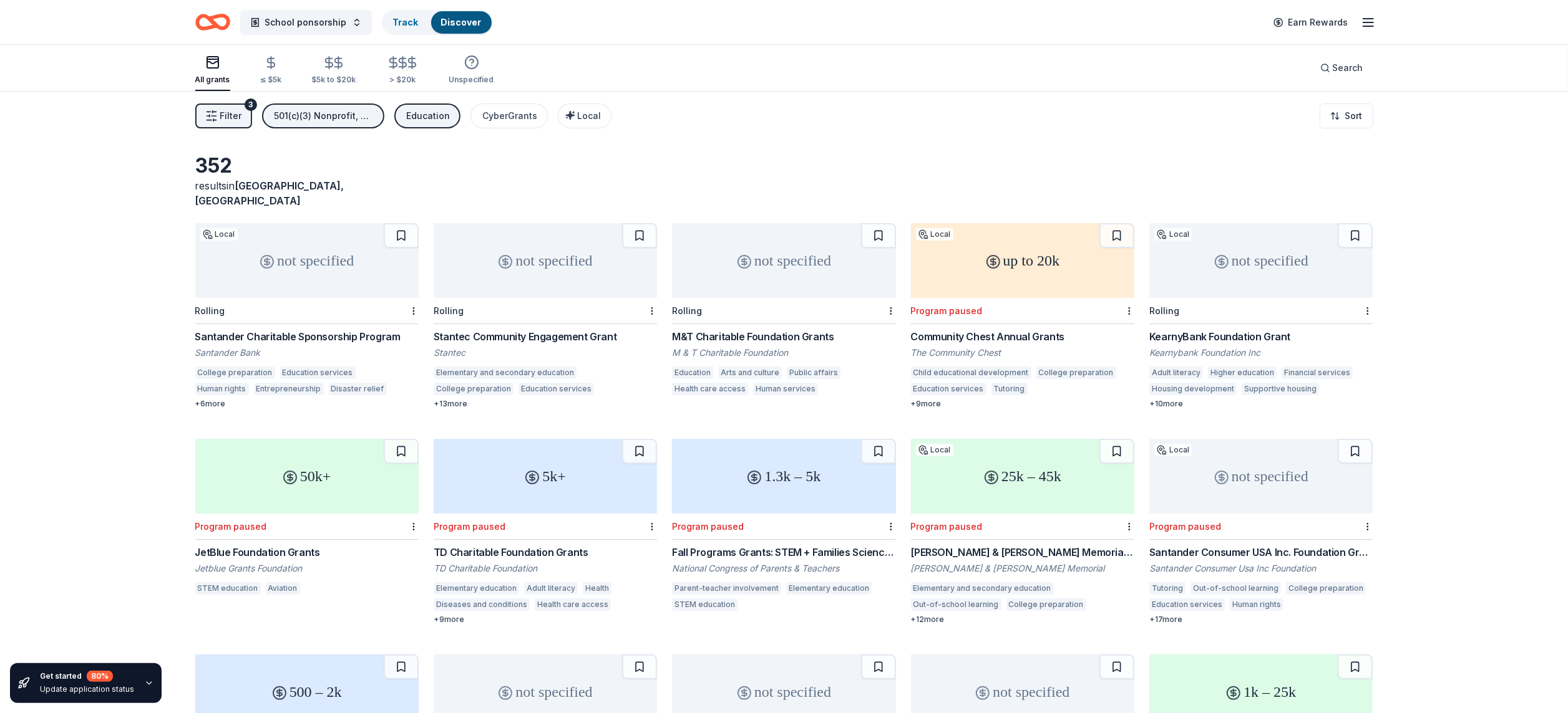
click at [215, 28] on icon "Home" at bounding box center [207, 22] width 19 height 13
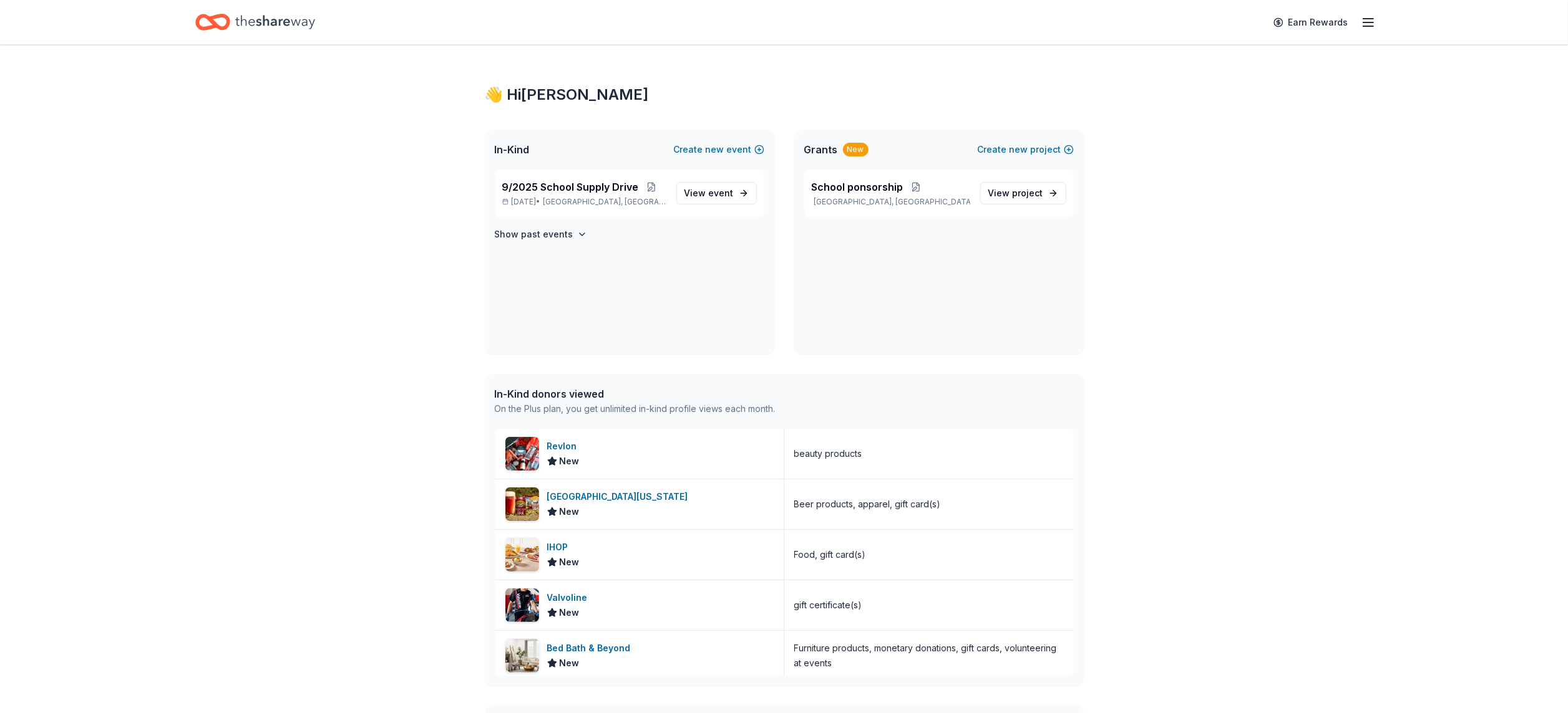
click at [221, 21] on icon "Home" at bounding box center [212, 22] width 35 height 29
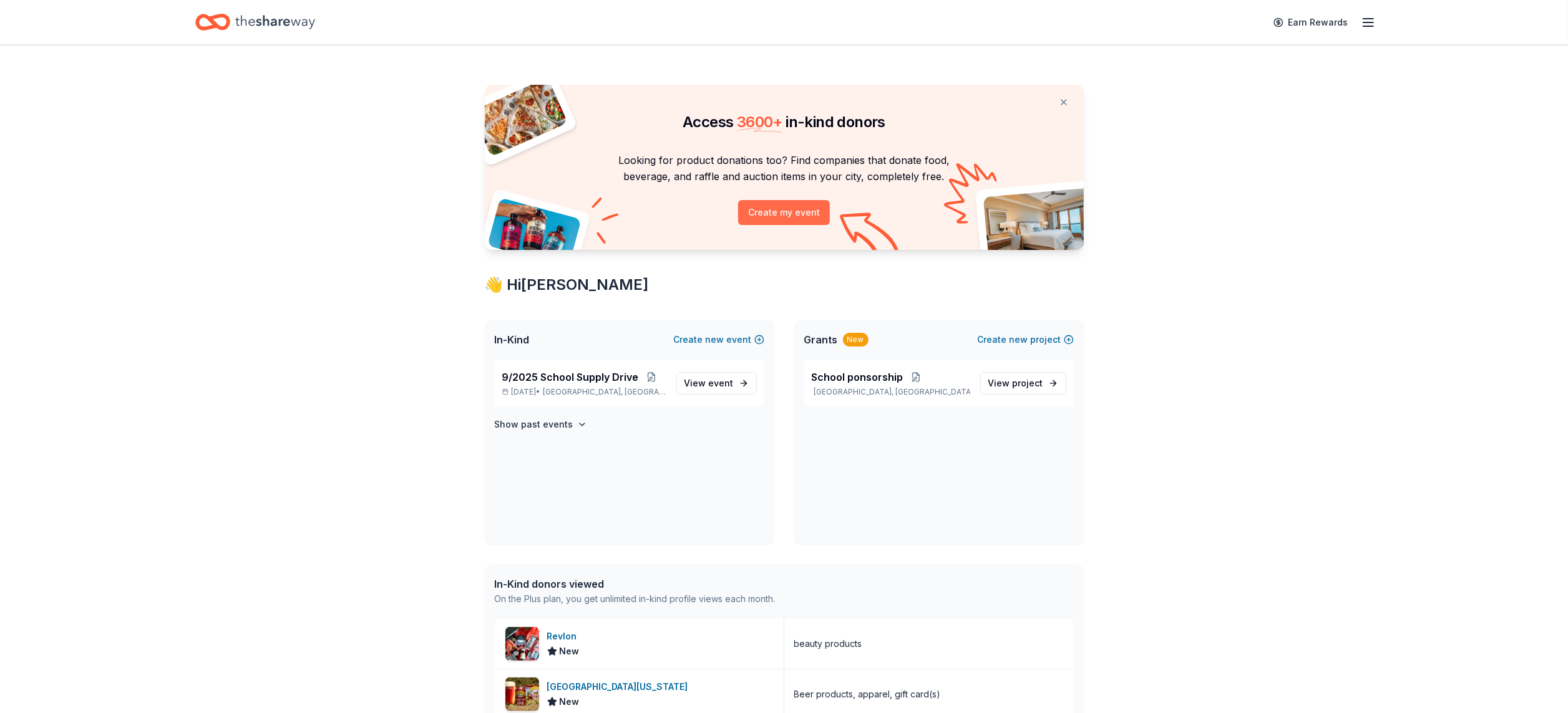
click at [801, 214] on button "Create my event" at bounding box center [784, 212] width 92 height 25
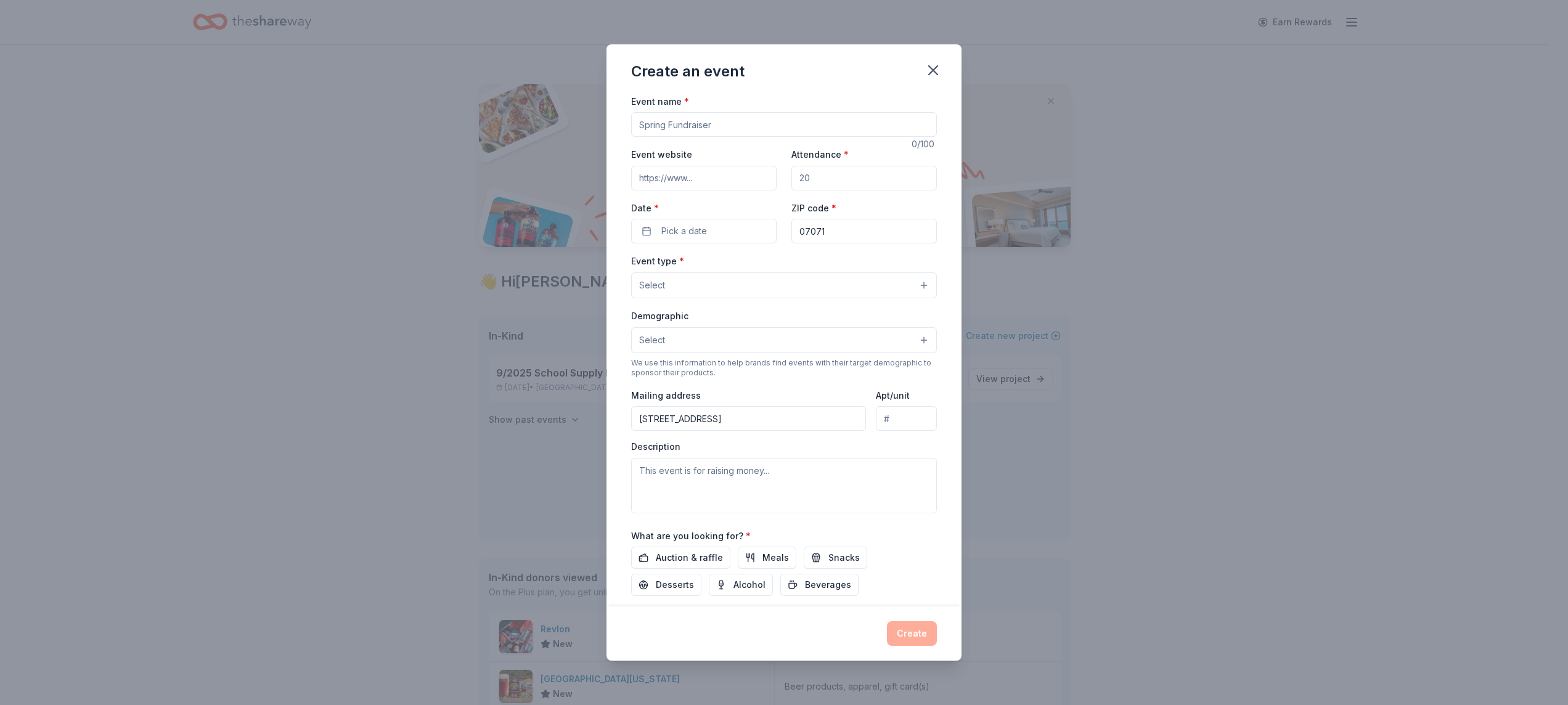
drag, startPoint x: 720, startPoint y: 122, endPoint x: 629, endPoint y: 124, distance: 91.0
click at [629, 124] on div "Event name * 0 /100 Event website Attendance * Date * Pick a date ZIP code * 07…" at bounding box center [784, 351] width 355 height 514
drag, startPoint x: 750, startPoint y: 129, endPoint x: 612, endPoint y: 122, distance: 138.2
click at [612, 122] on div "Event name * Casino Night Tricky Tray 24 /100 Event website Attendance * Date *…" at bounding box center [784, 351] width 355 height 514
type input "Spring"
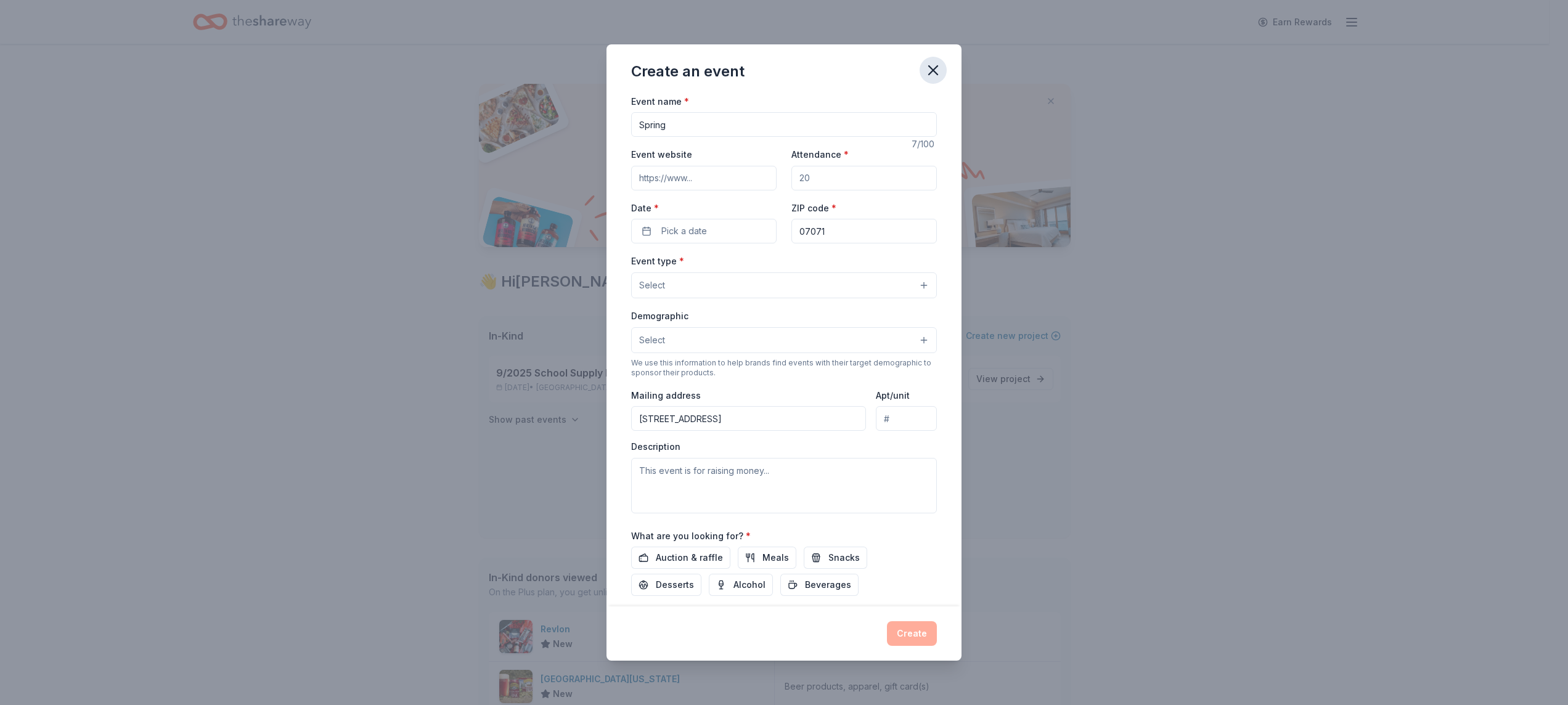
click at [942, 77] on button "button" at bounding box center [933, 70] width 27 height 27
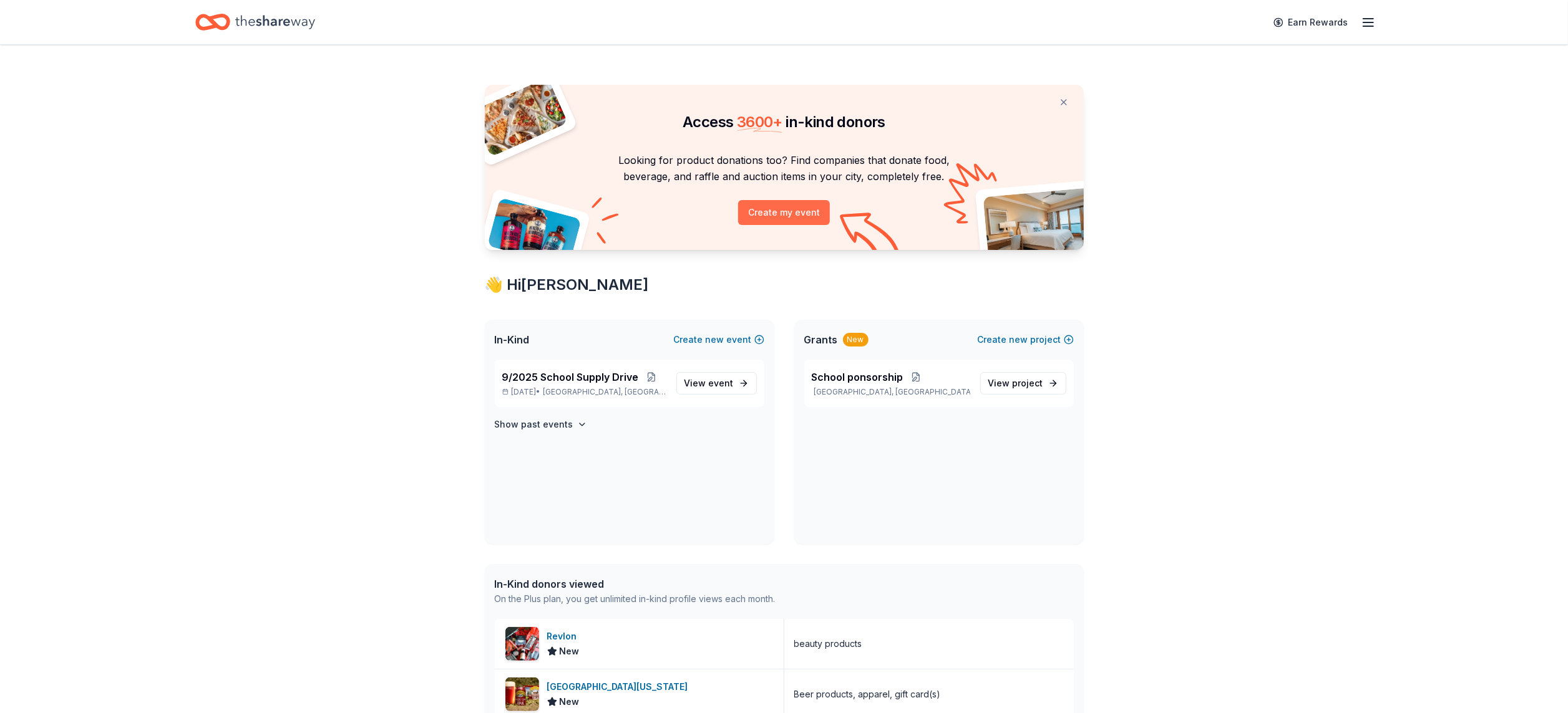
click at [778, 214] on button "Create my event" at bounding box center [784, 212] width 92 height 25
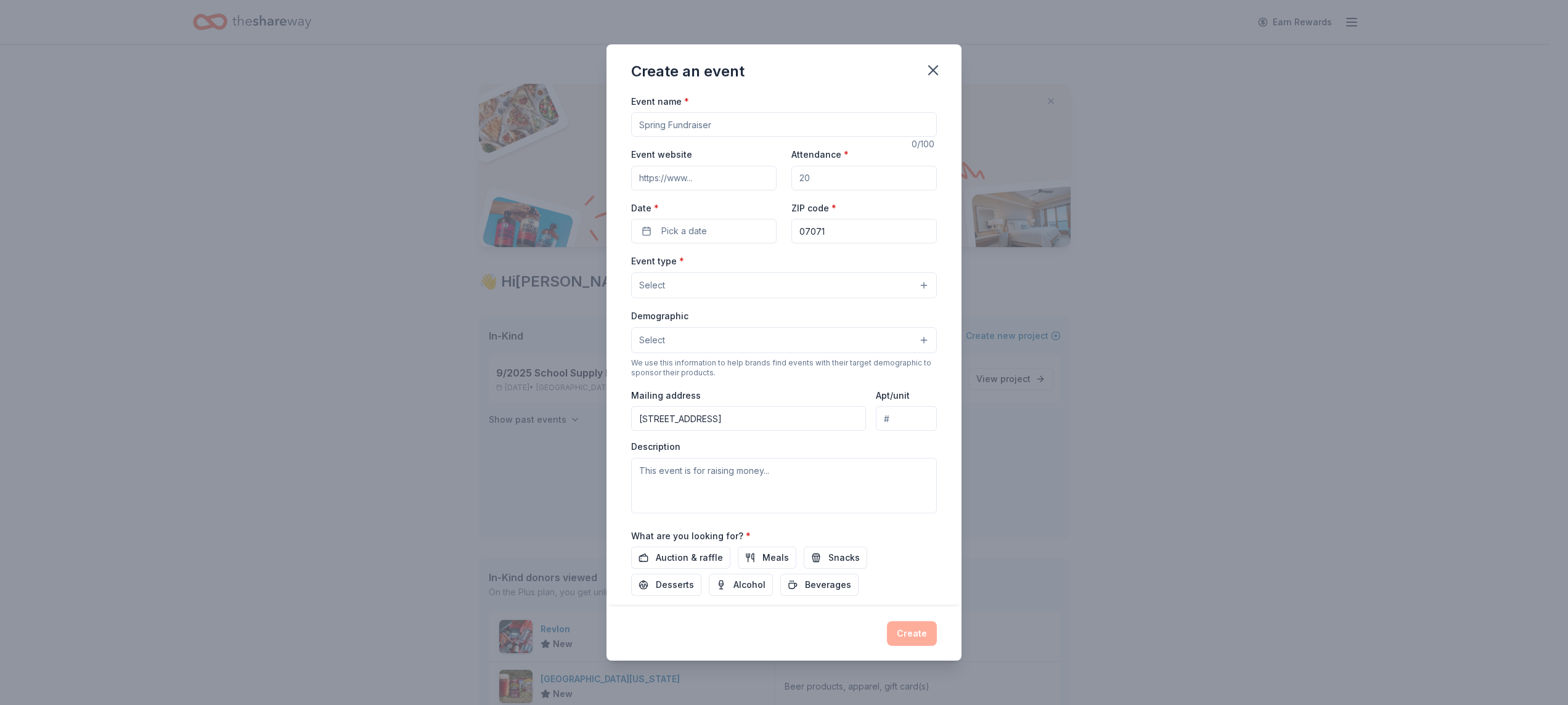
click at [660, 126] on input "Event name *" at bounding box center [784, 124] width 305 height 24
type input "Spring Fundraiser"
drag, startPoint x: 806, startPoint y: 180, endPoint x: 787, endPoint y: 185, distance: 19.6
click at [791, 185] on input "Attendance *" at bounding box center [863, 178] width 145 height 24
type input "300"
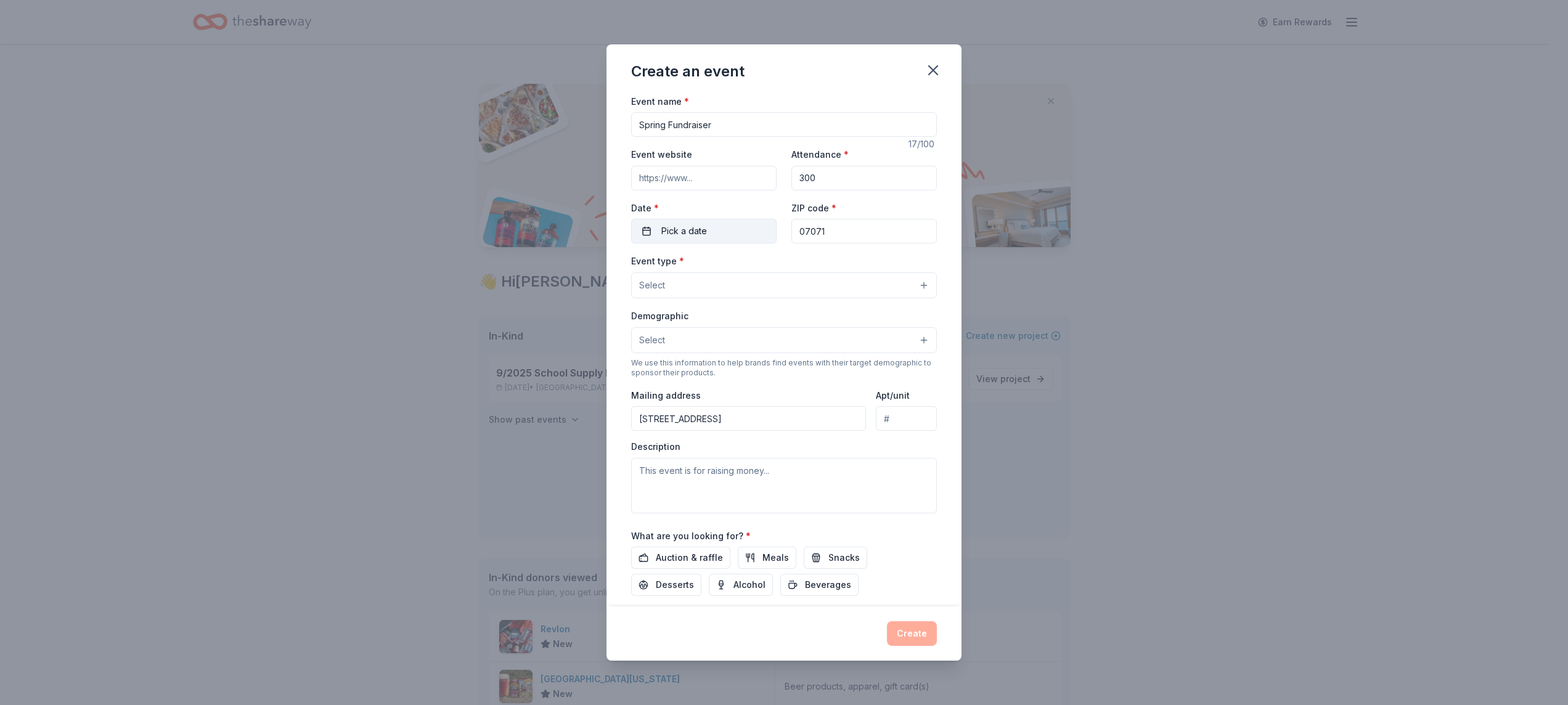
click at [728, 240] on button "Pick a date" at bounding box center [703, 231] width 145 height 24
click at [767, 270] on button "Go to next month" at bounding box center [765, 266] width 17 height 17
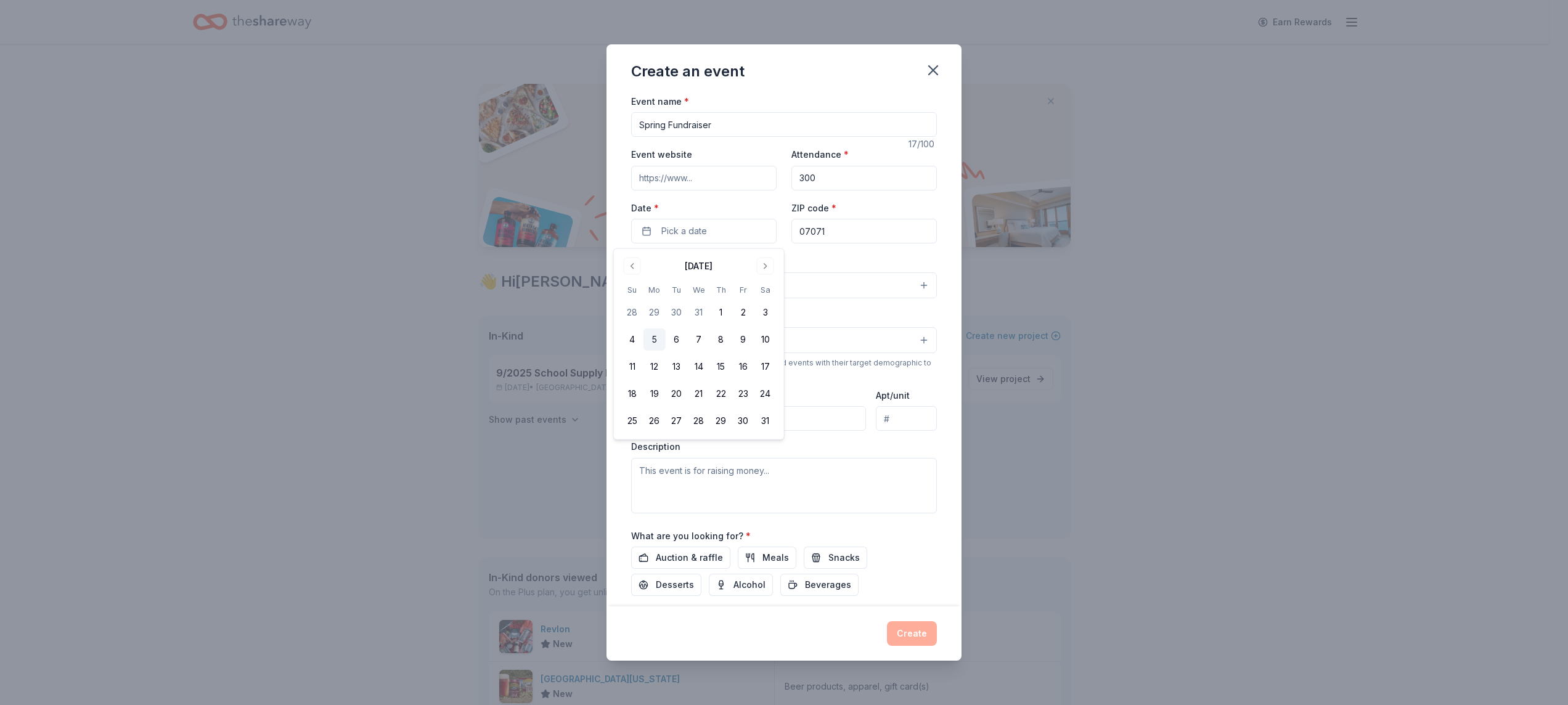
click at [657, 346] on button "5" at bounding box center [655, 340] width 22 height 22
click at [658, 345] on button "5" at bounding box center [655, 340] width 22 height 22
click at [427, 410] on div "Create an event Event name * Spring Fundraiser 17 /100 Event website Attendance…" at bounding box center [784, 352] width 1568 height 705
click at [905, 343] on button "Select" at bounding box center [784, 340] width 305 height 26
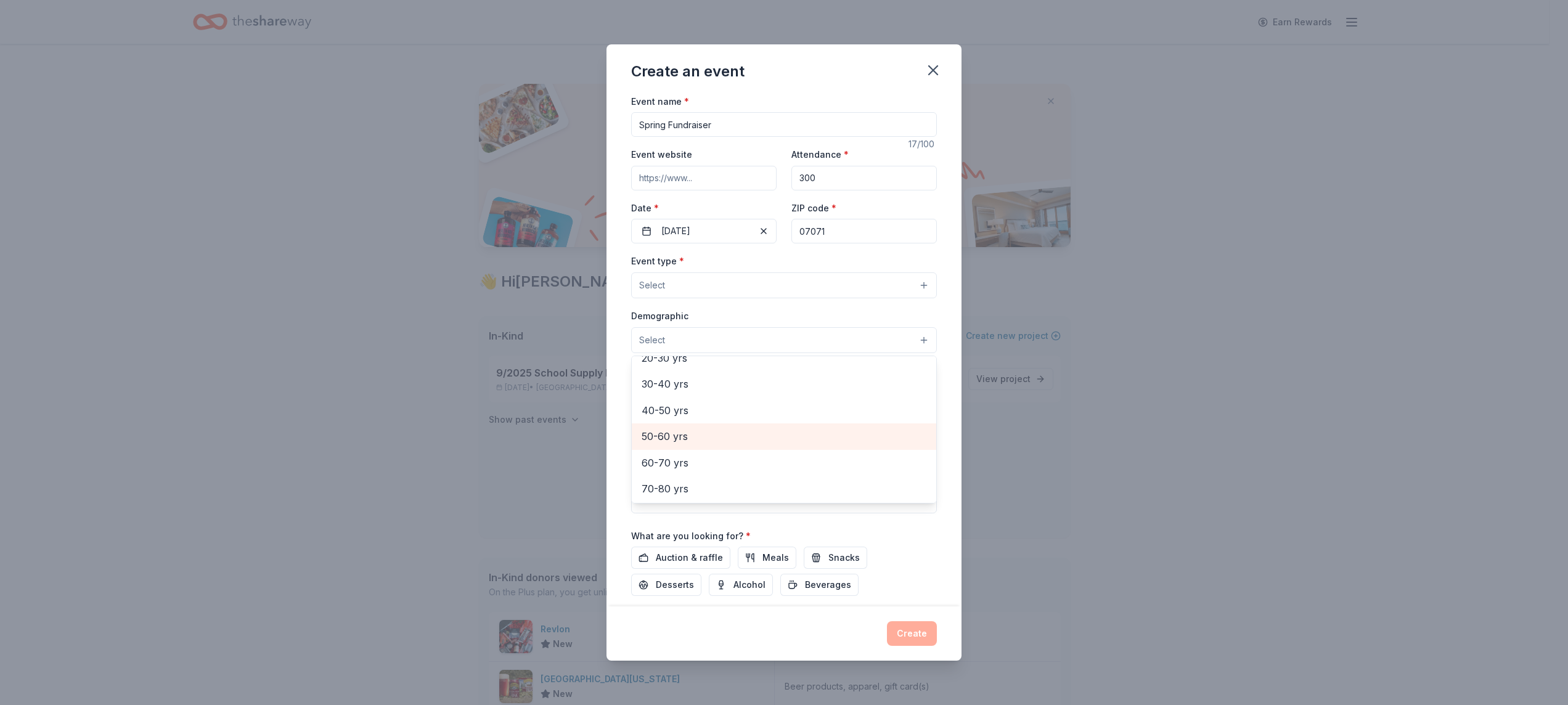
scroll to position [171, 0]
click at [742, 391] on span "30-40 yrs" at bounding box center [784, 384] width 285 height 16
click at [750, 417] on span "50-60 yrs" at bounding box center [784, 411] width 285 height 16
click at [750, 440] on span "60-70 yrs" at bounding box center [784, 436] width 285 height 16
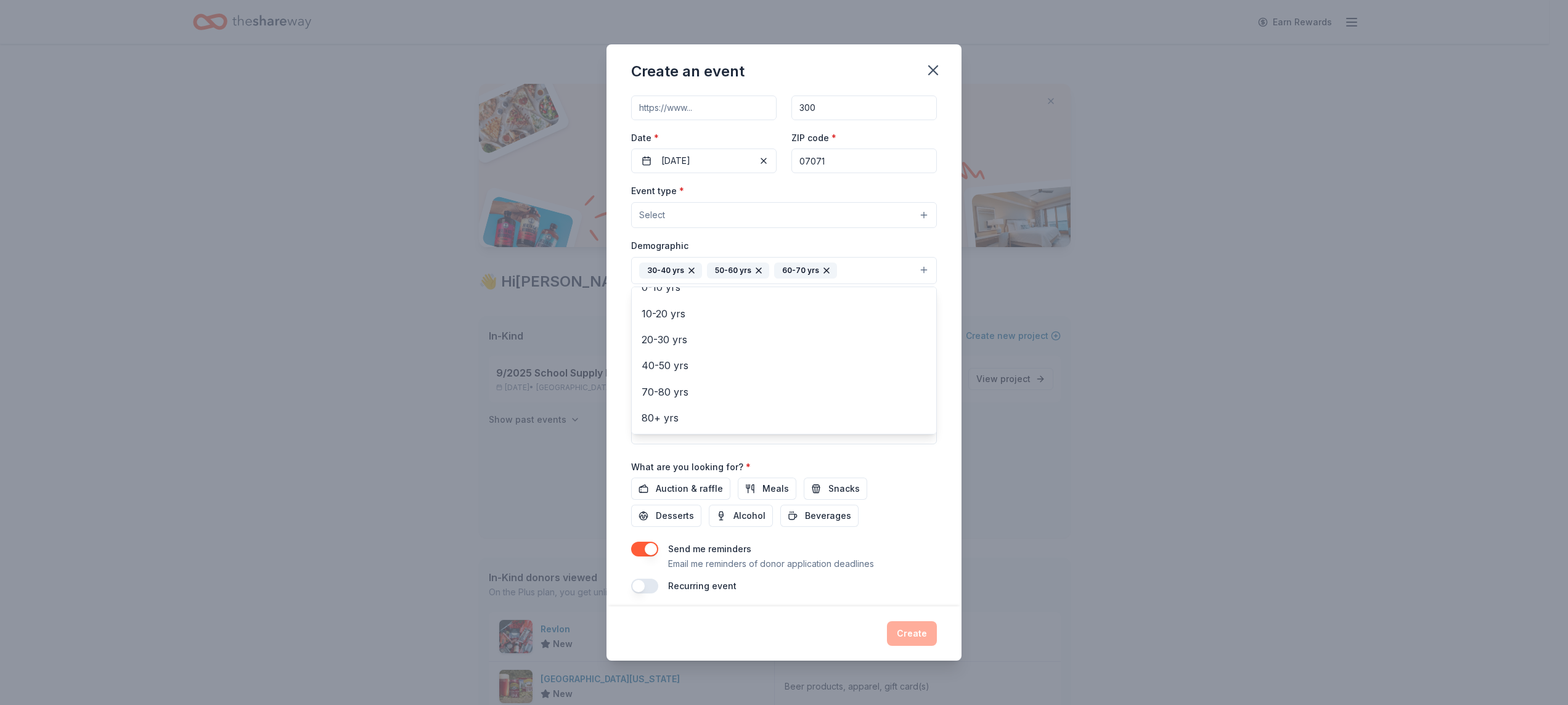
scroll to position [83, 0]
click at [674, 484] on div "Event name * Spring Fundraiser 17 /100 Event website Attendance * 300 Date * 01…" at bounding box center [784, 302] width 305 height 571
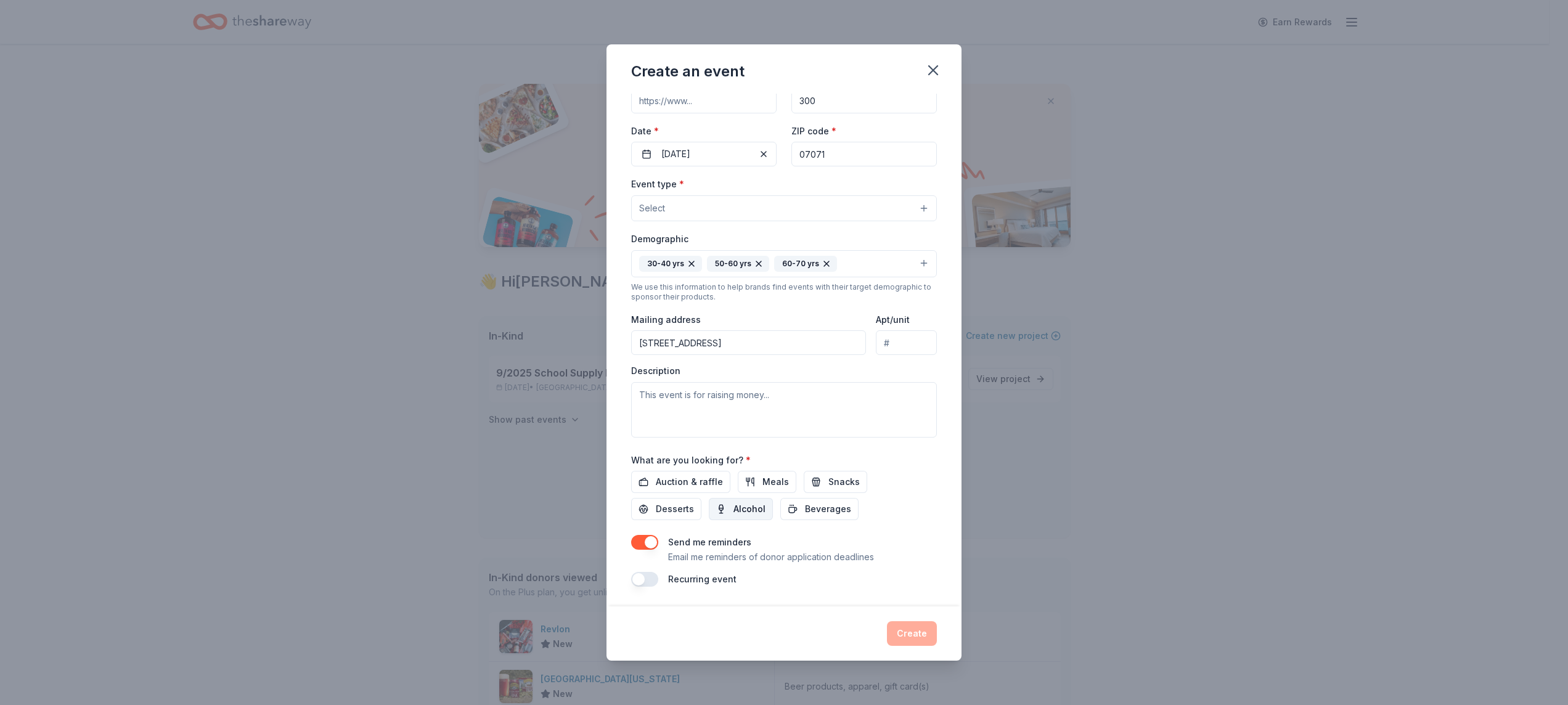
click at [745, 512] on span "Alcohol" at bounding box center [749, 509] width 32 height 15
click at [697, 482] on span "Auction & raffle" at bounding box center [689, 482] width 67 height 15
click at [675, 514] on span "Desserts" at bounding box center [675, 509] width 38 height 15
click at [814, 502] on span "Beverages" at bounding box center [828, 509] width 46 height 15
click at [821, 484] on button "Snacks" at bounding box center [835, 482] width 63 height 22
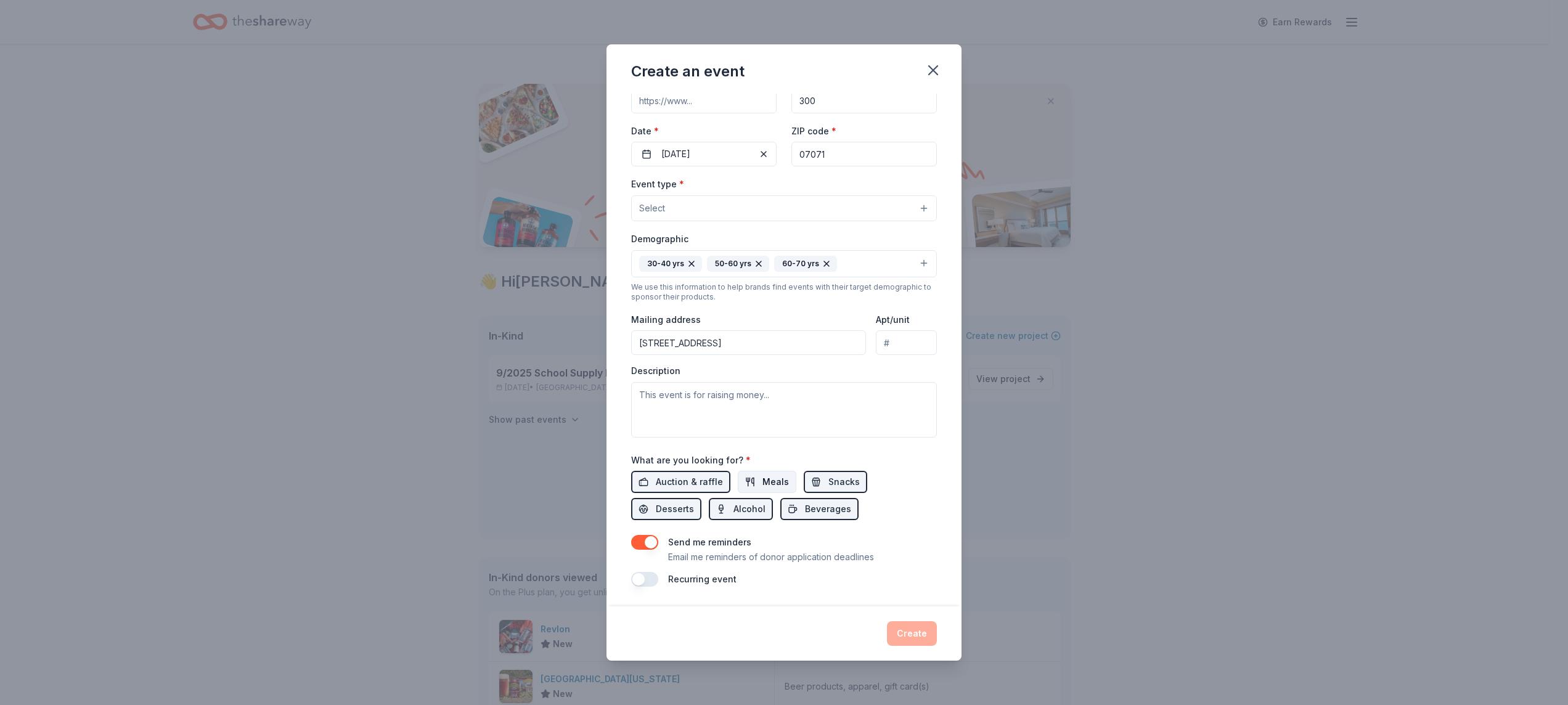
click at [769, 486] on span "Meals" at bounding box center [776, 482] width 27 height 15
click at [637, 540] on button "button" at bounding box center [644, 543] width 27 height 15
click at [913, 630] on div "Create" at bounding box center [784, 633] width 305 height 24
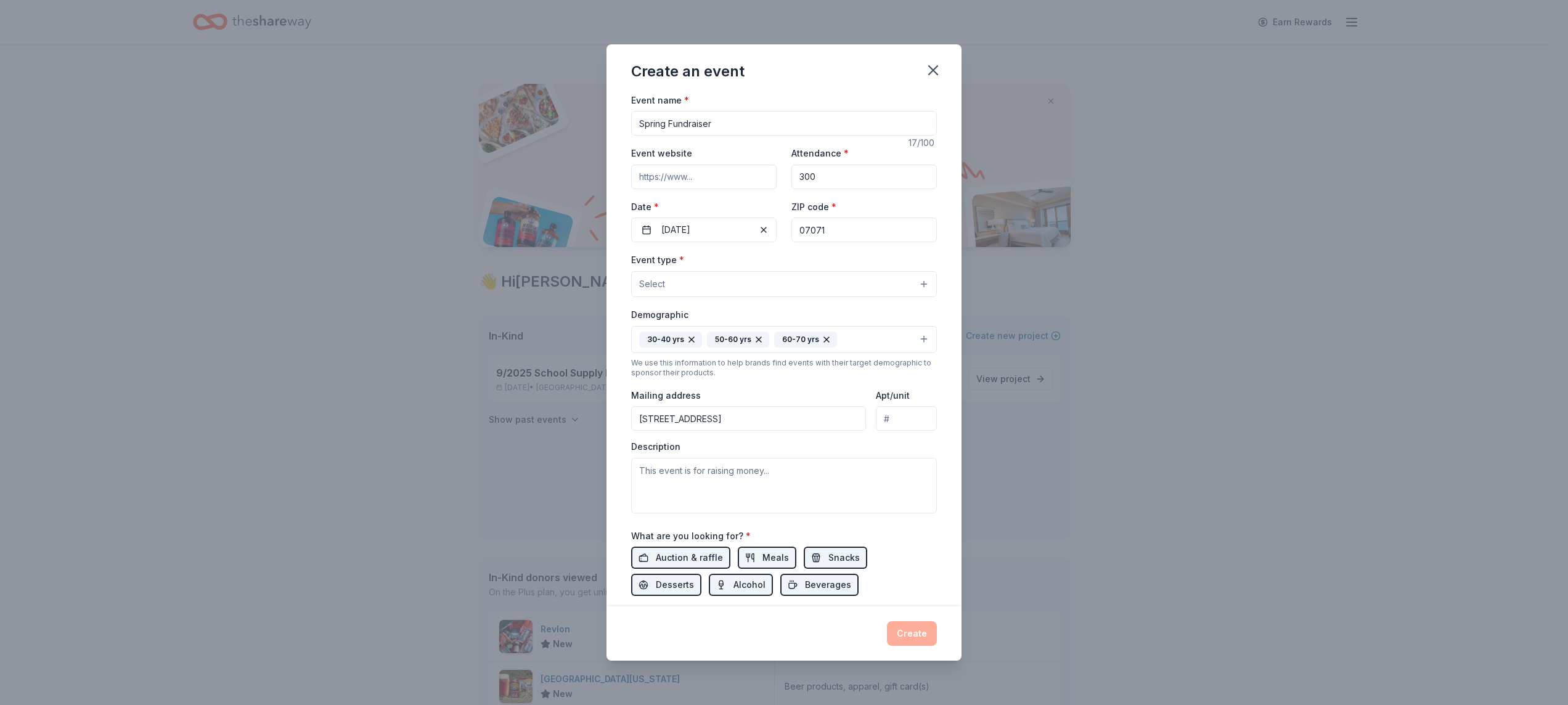
scroll to position [6, 0]
click at [765, 279] on button "Select" at bounding box center [784, 279] width 305 height 26
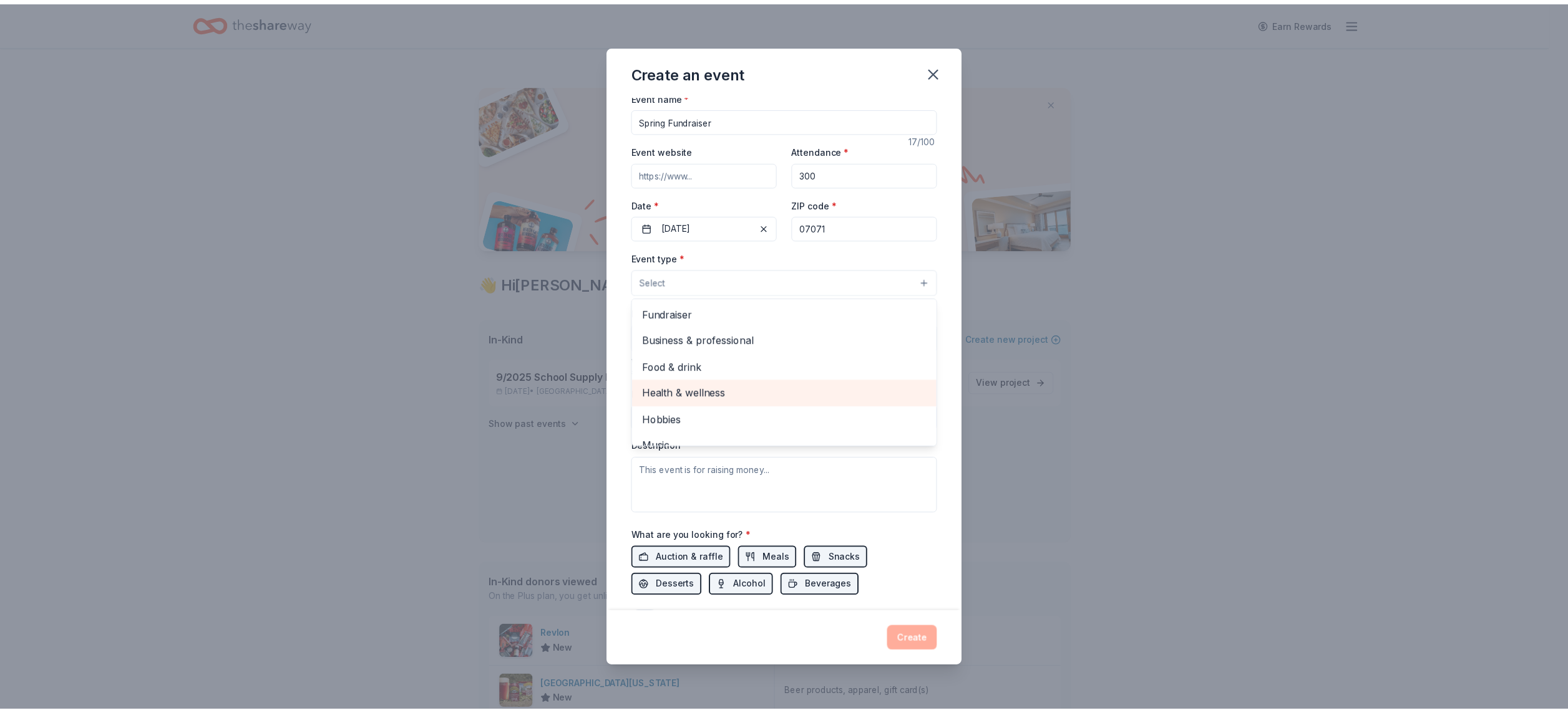
scroll to position [1, 0]
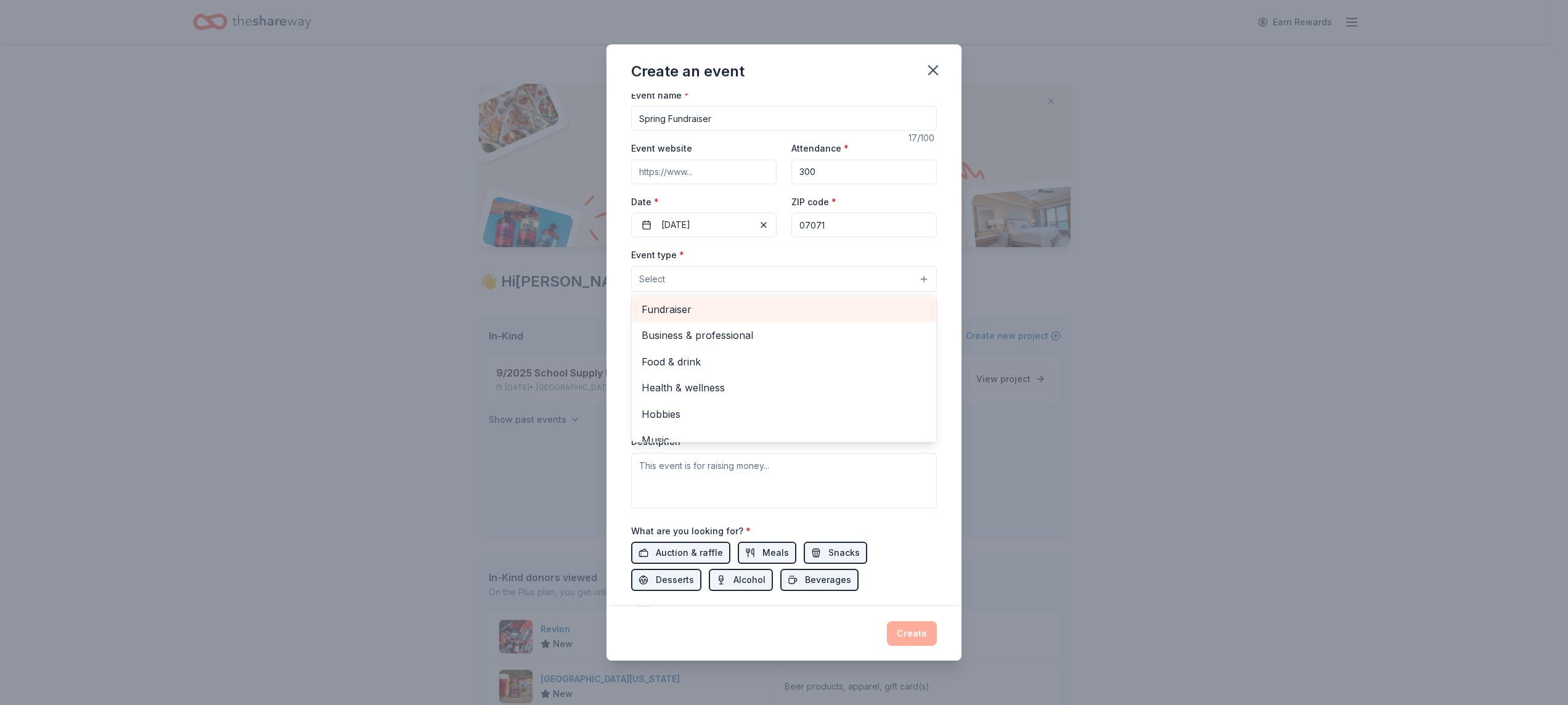
click at [679, 316] on span "Fundraiser" at bounding box center [784, 309] width 285 height 16
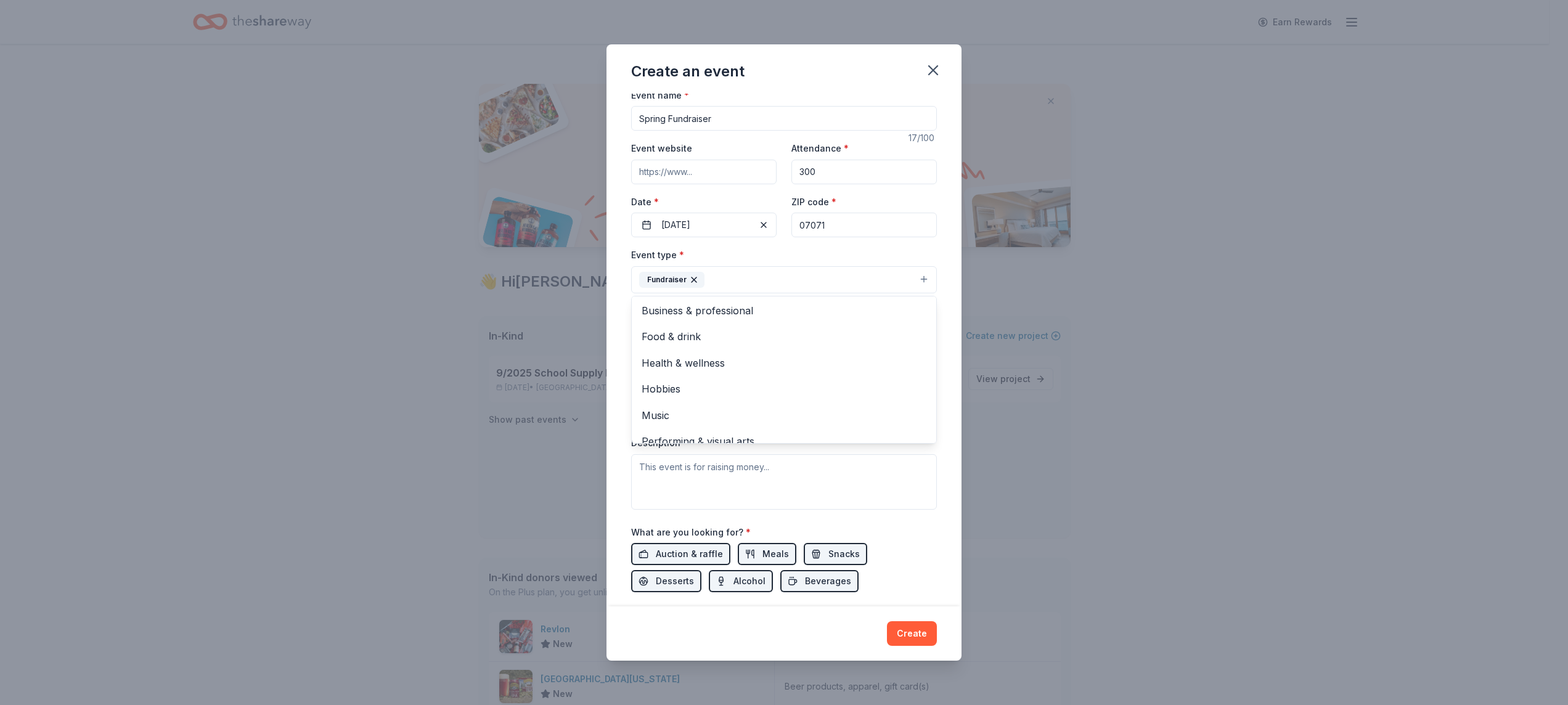
click at [922, 630] on div "Create an event Event name * Spring Fundraiser 17 /100 Event website Attendance…" at bounding box center [784, 353] width 355 height 617
click at [908, 642] on button "Create" at bounding box center [912, 633] width 50 height 24
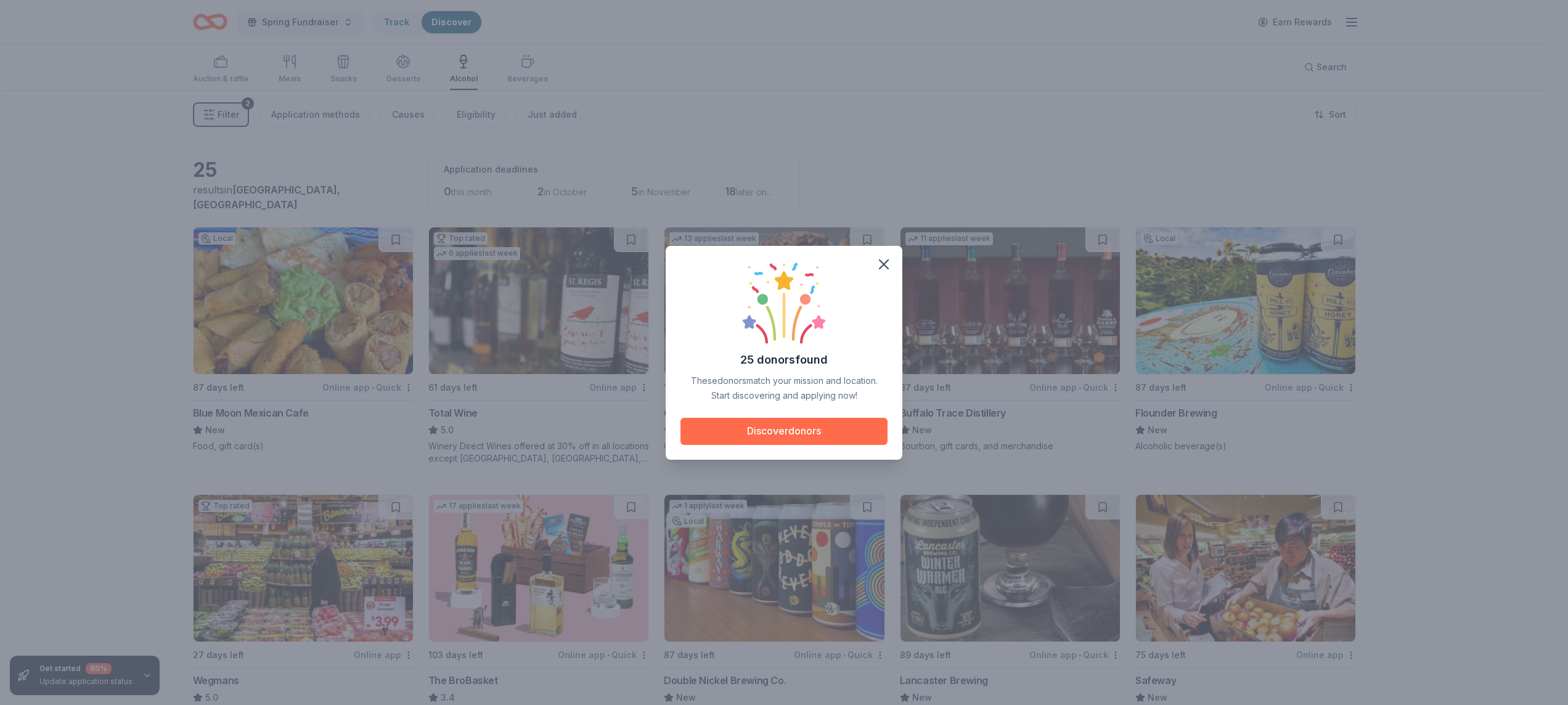
click at [753, 437] on button "Discover donors" at bounding box center [784, 431] width 207 height 27
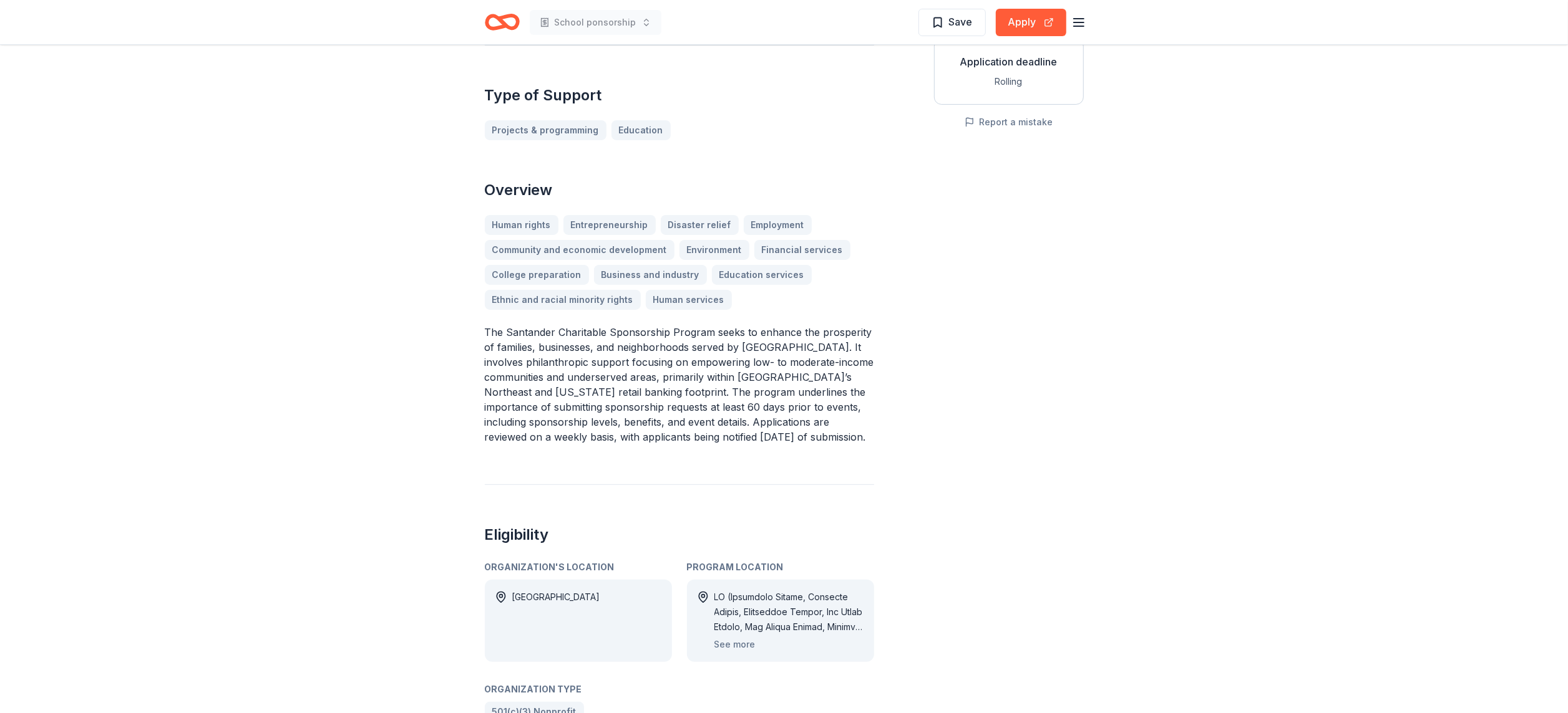
scroll to position [243, 0]
click at [726, 636] on button "See more" at bounding box center [734, 644] width 41 height 15
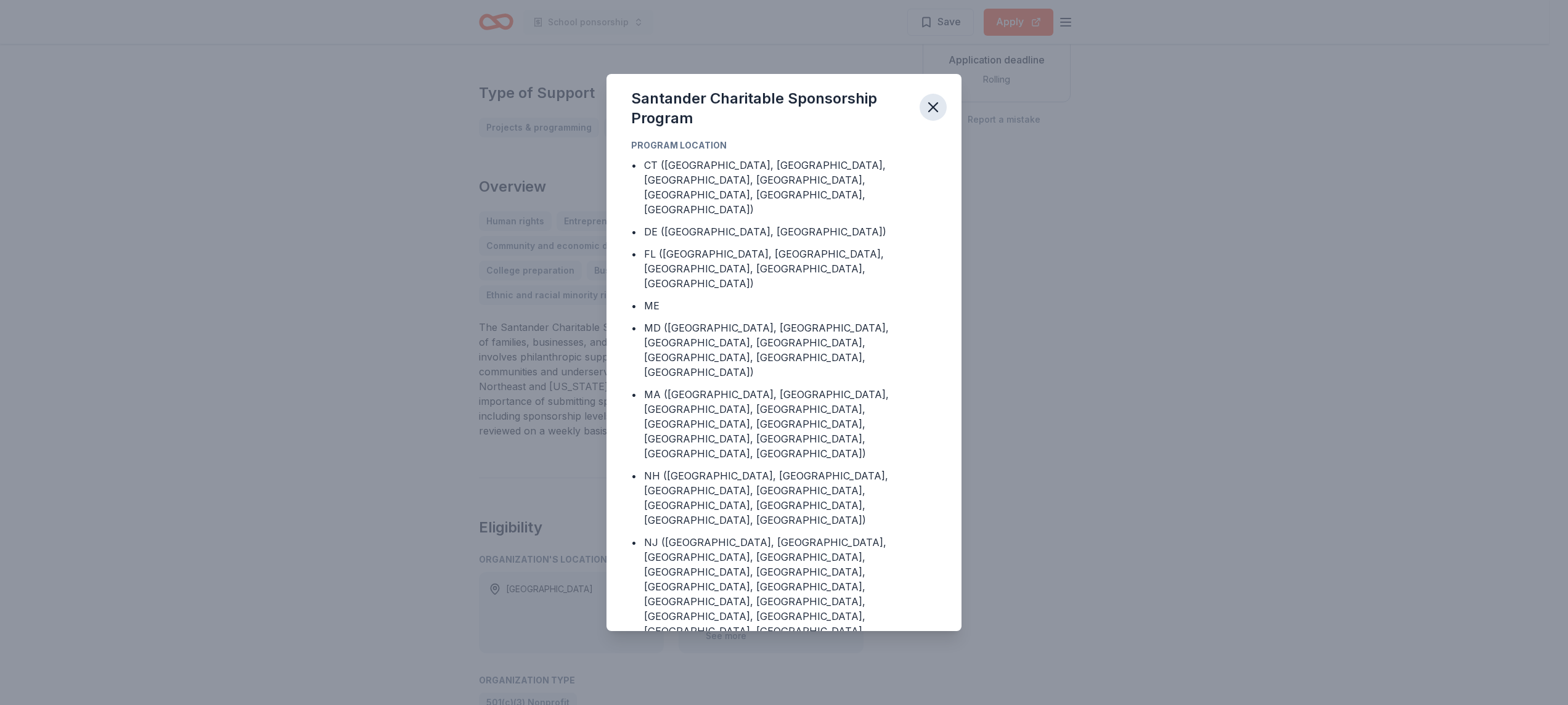
click at [937, 109] on icon "button" at bounding box center [933, 107] width 17 height 17
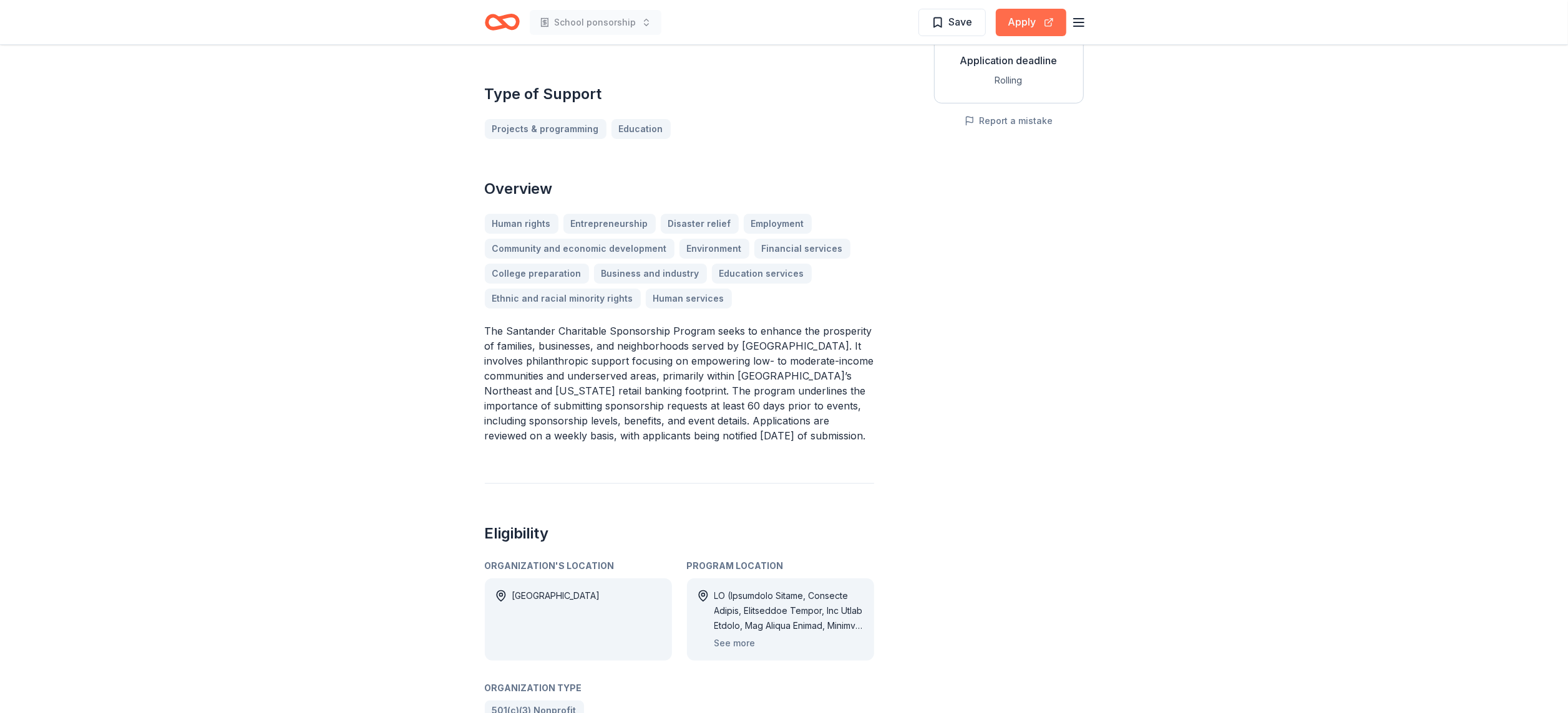
click at [1027, 20] on button "Apply" at bounding box center [1031, 22] width 70 height 28
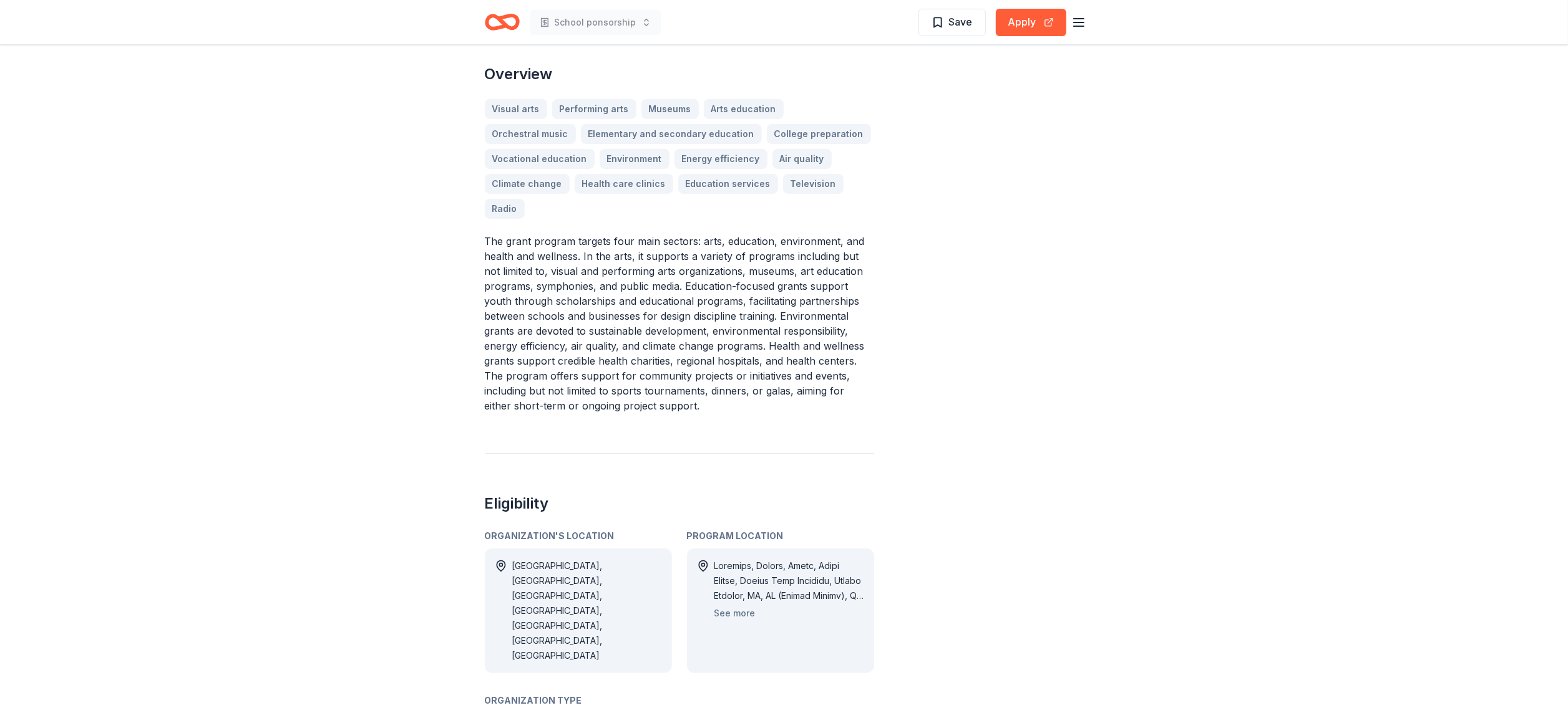
scroll to position [365, 0]
click at [1009, 24] on button "Apply" at bounding box center [1031, 22] width 70 height 28
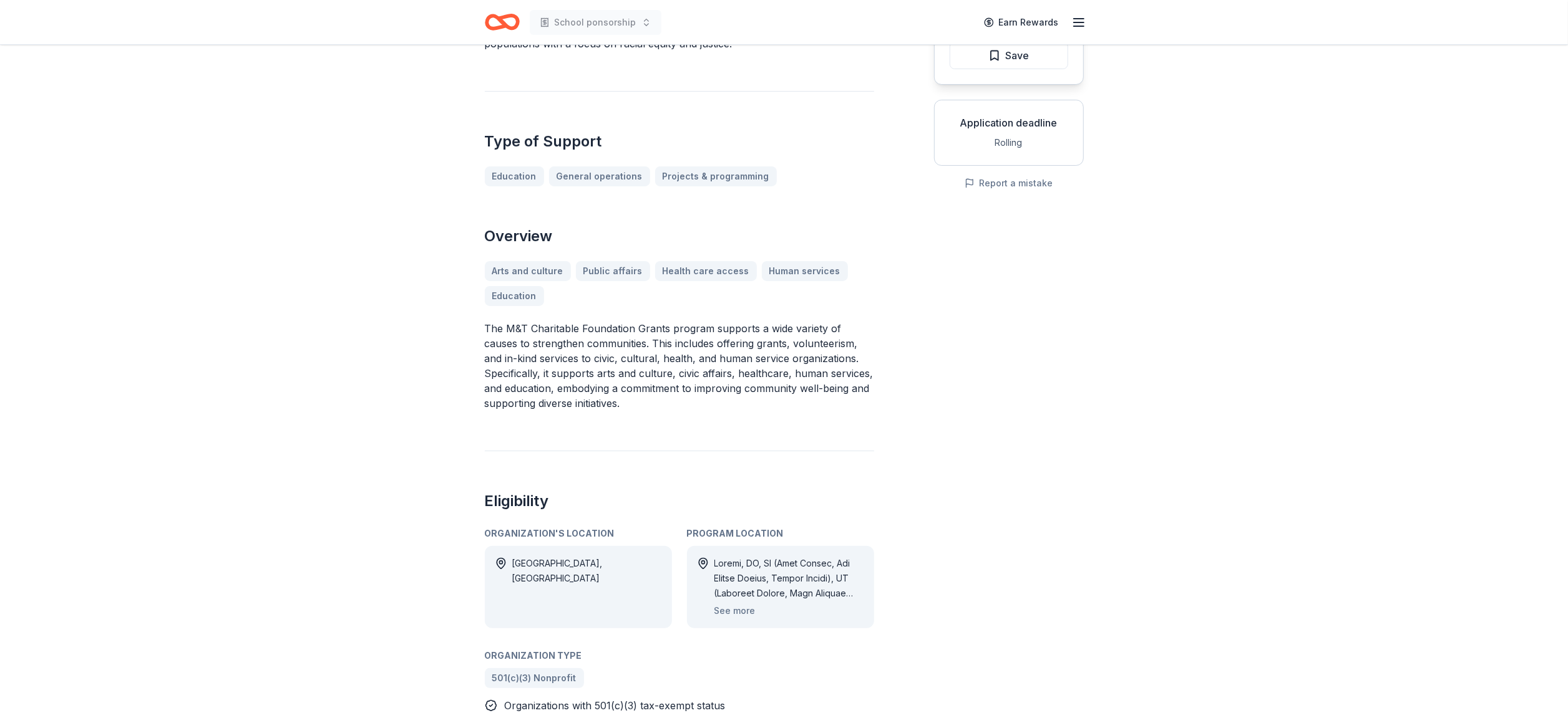
scroll to position [191, 0]
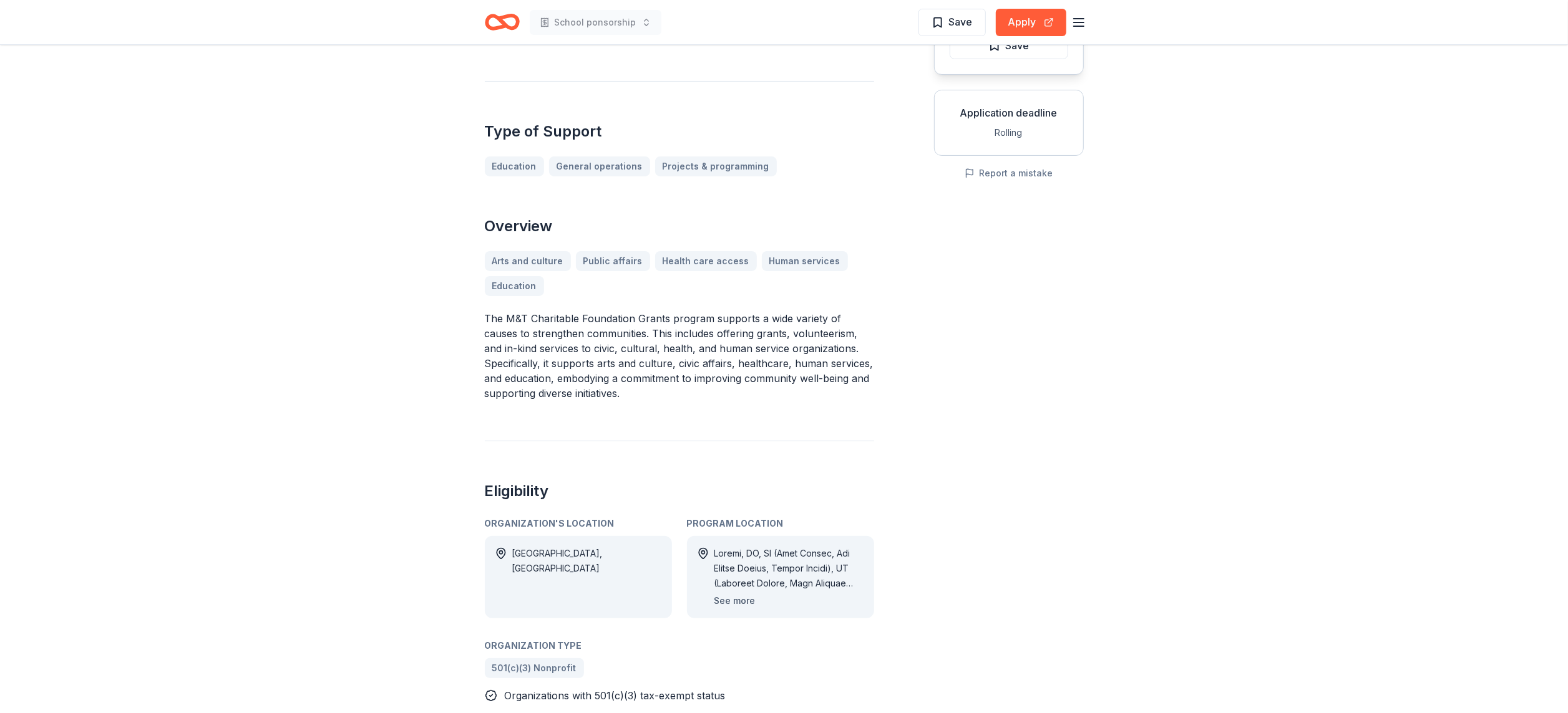
click at [729, 599] on button "See more" at bounding box center [734, 601] width 41 height 15
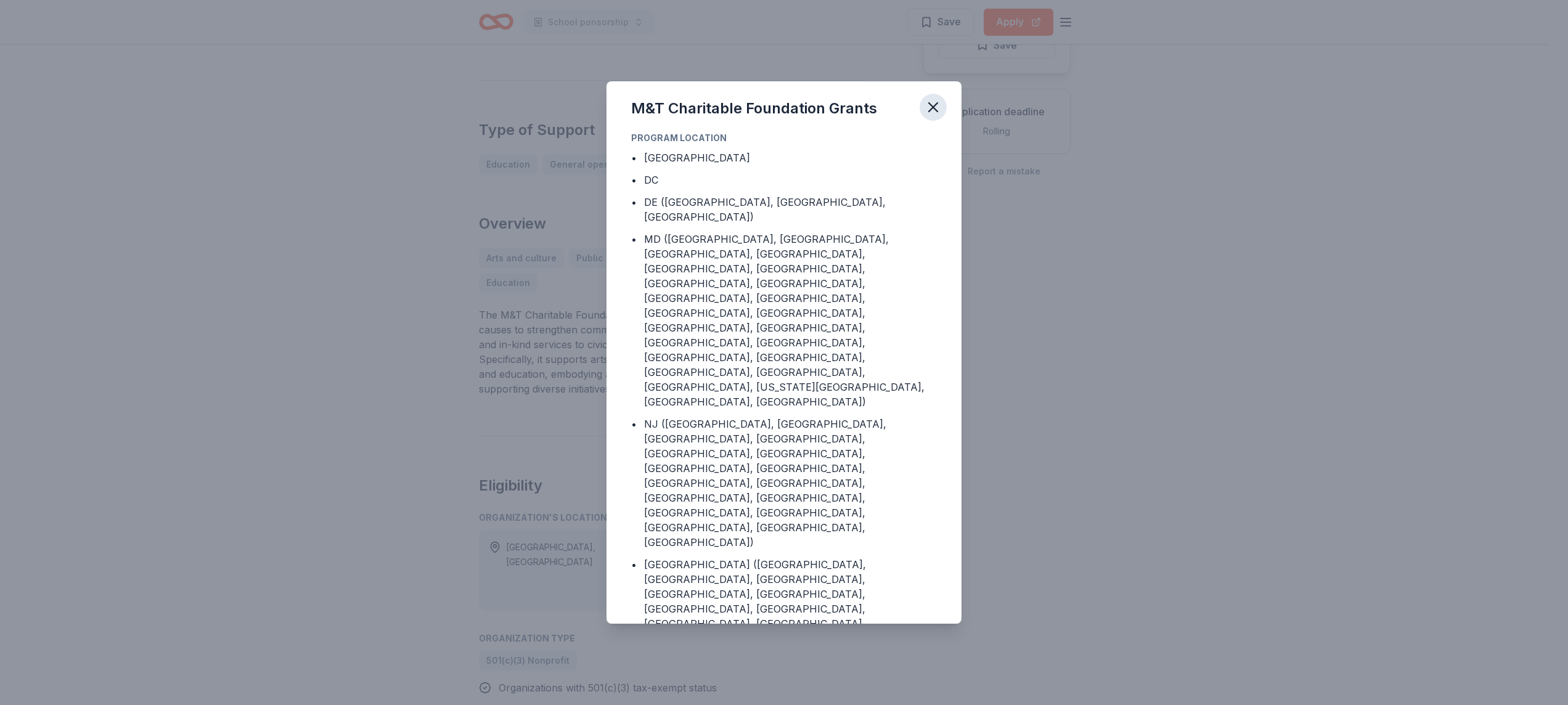
click at [928, 116] on button "button" at bounding box center [933, 107] width 27 height 27
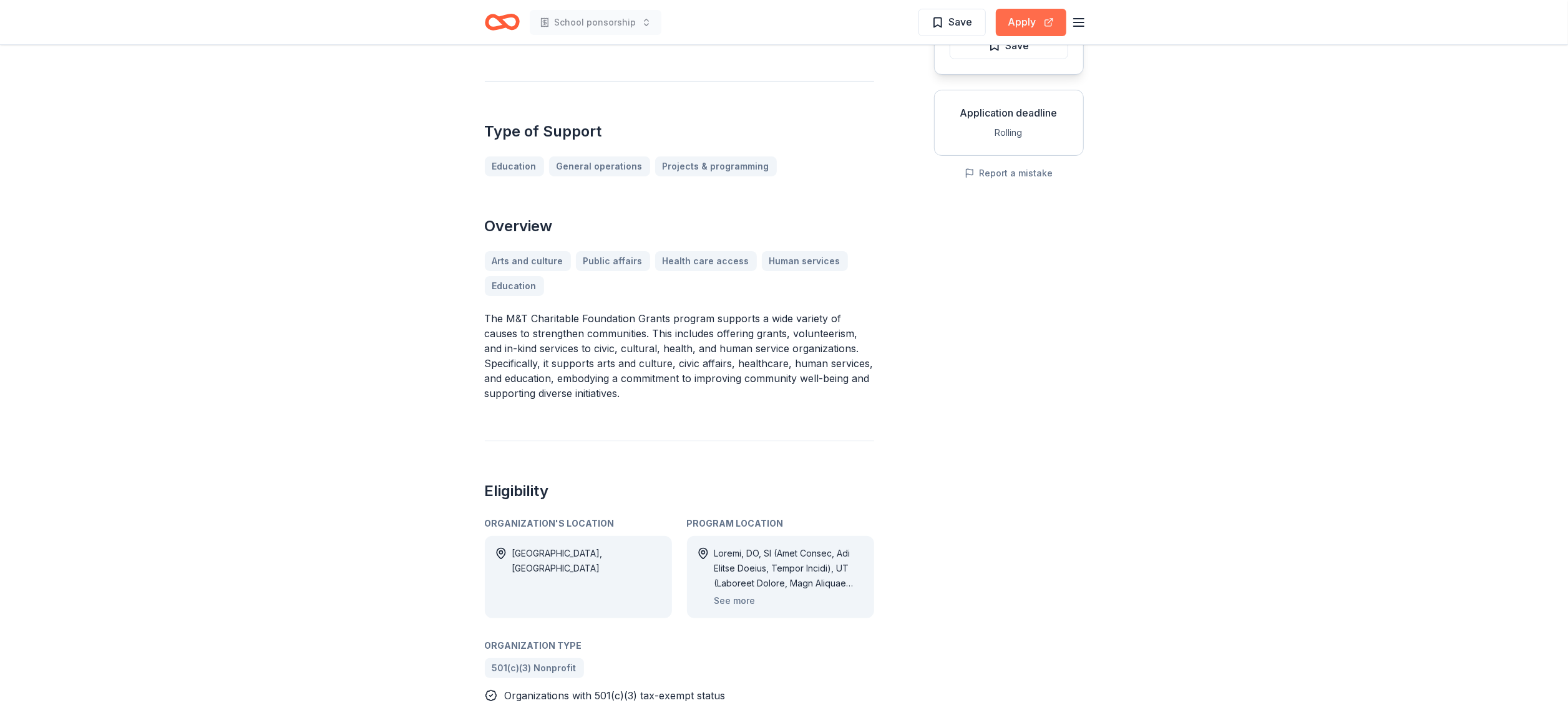
click at [1020, 21] on button "Apply" at bounding box center [1031, 22] width 70 height 28
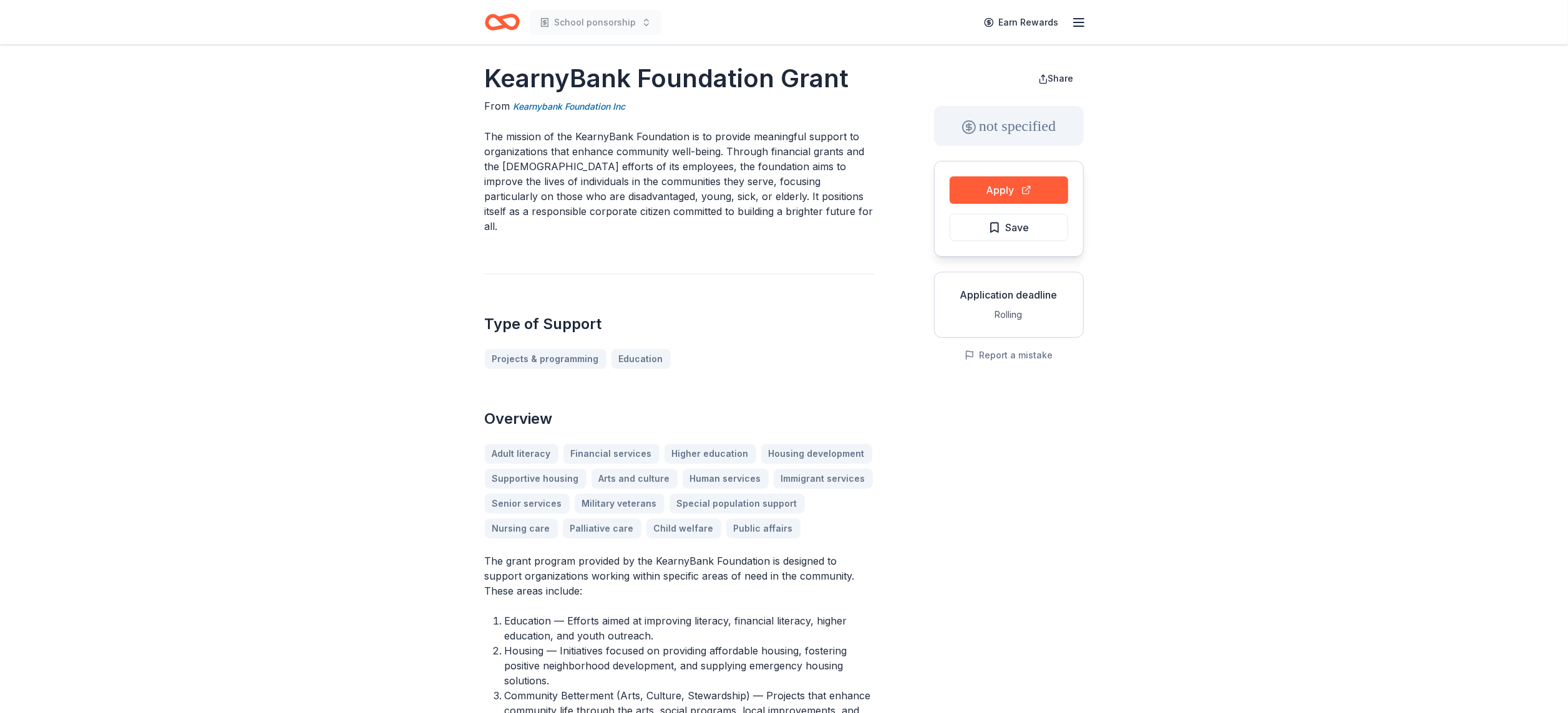
scroll to position [10, 0]
click at [1019, 183] on button "Apply" at bounding box center [1008, 189] width 119 height 28
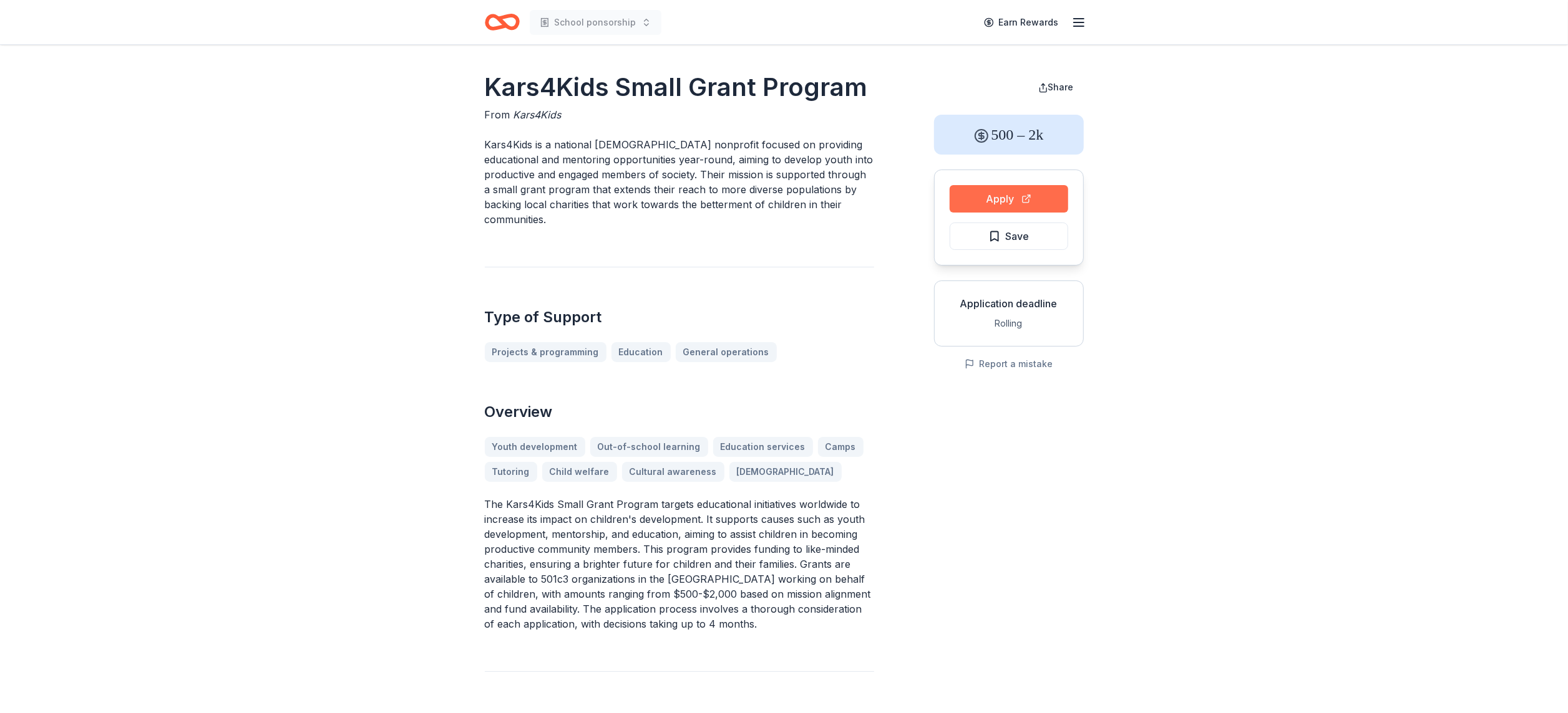
click at [1053, 197] on button "Apply" at bounding box center [1008, 199] width 119 height 28
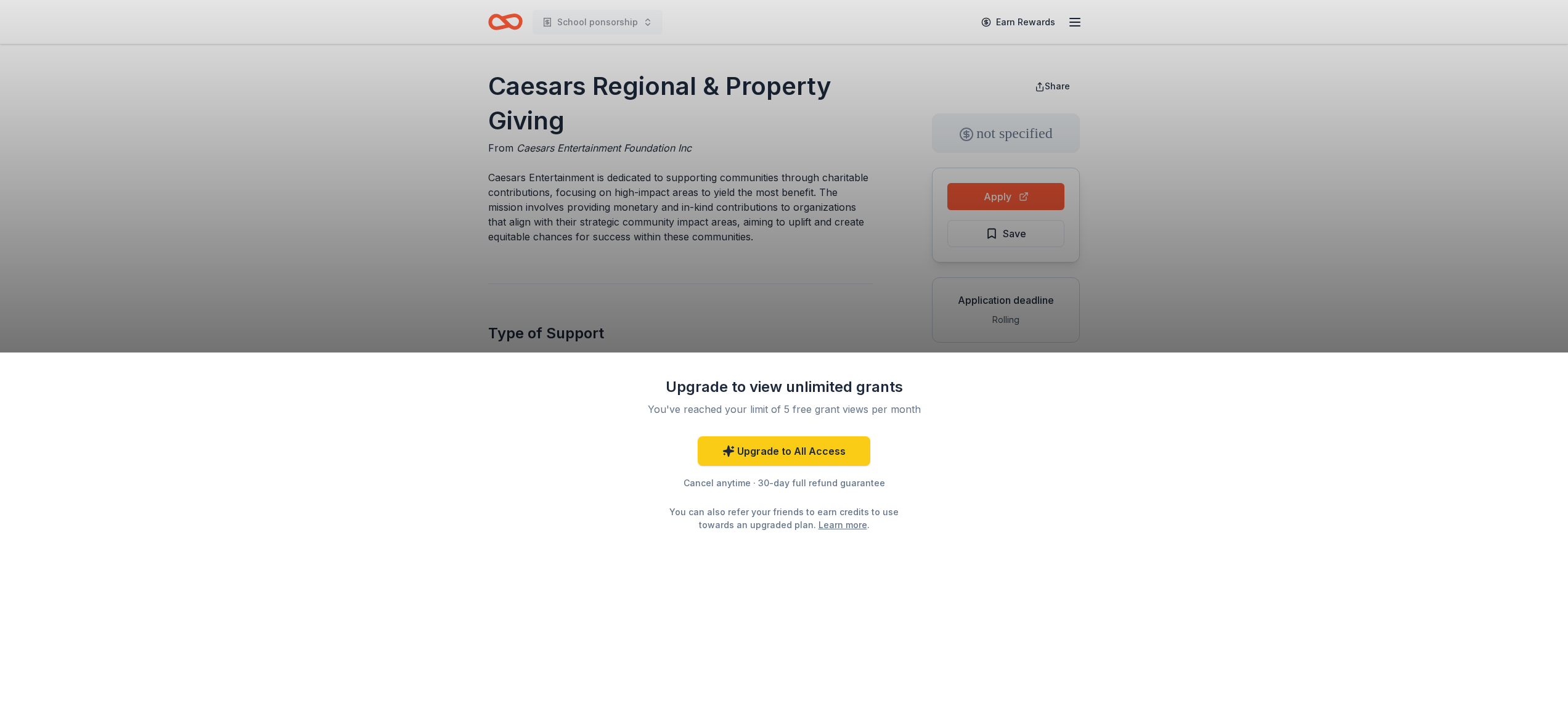
click at [809, 283] on div "Upgrade to view unlimited grants You've reached your limit of 5 free grant view…" at bounding box center [784, 352] width 1568 height 705
